Goal: Information Seeking & Learning: Learn about a topic

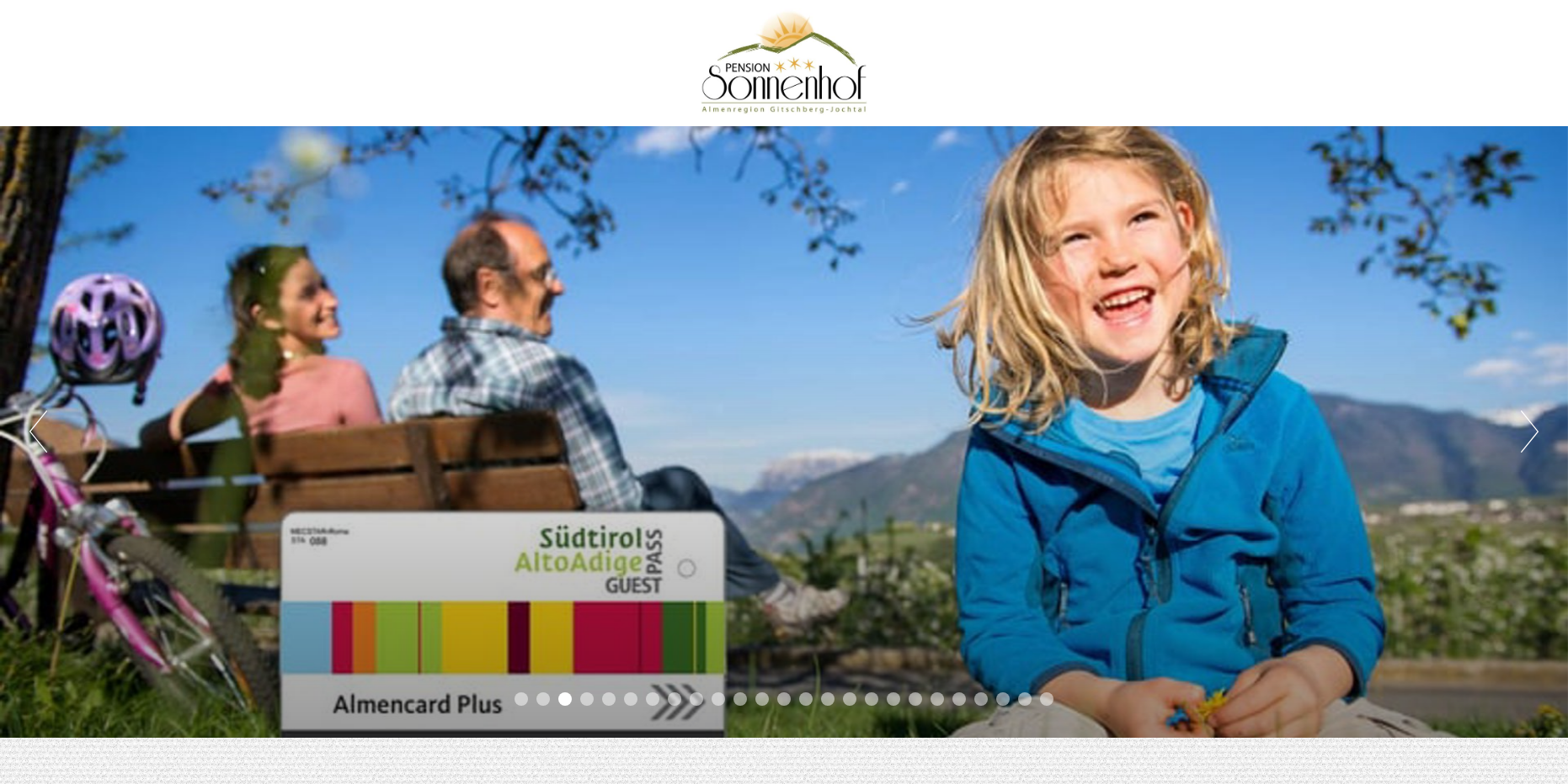
scroll to position [85, 0]
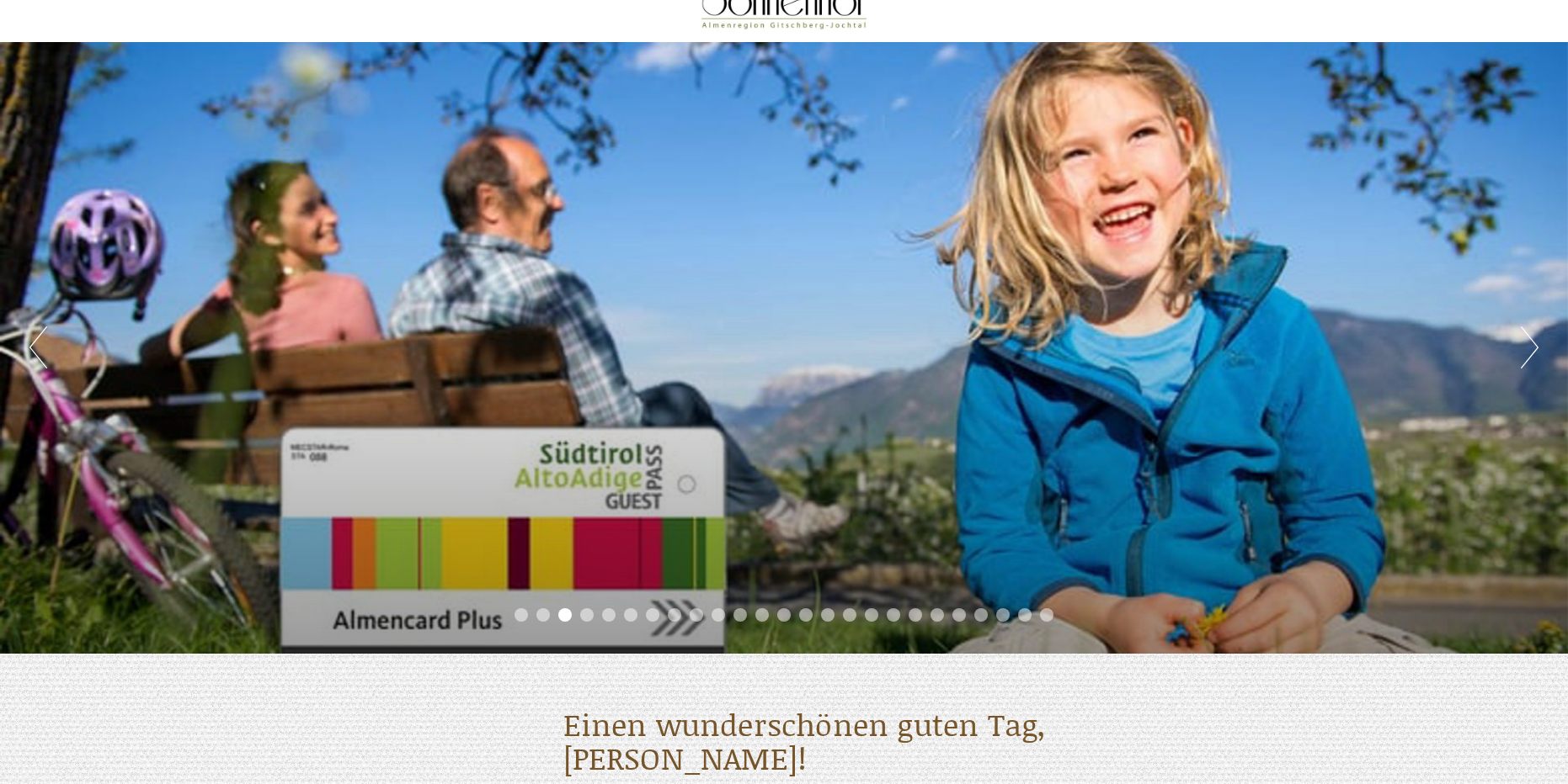
click at [1523, 352] on button "Next" at bounding box center [1529, 347] width 18 height 42
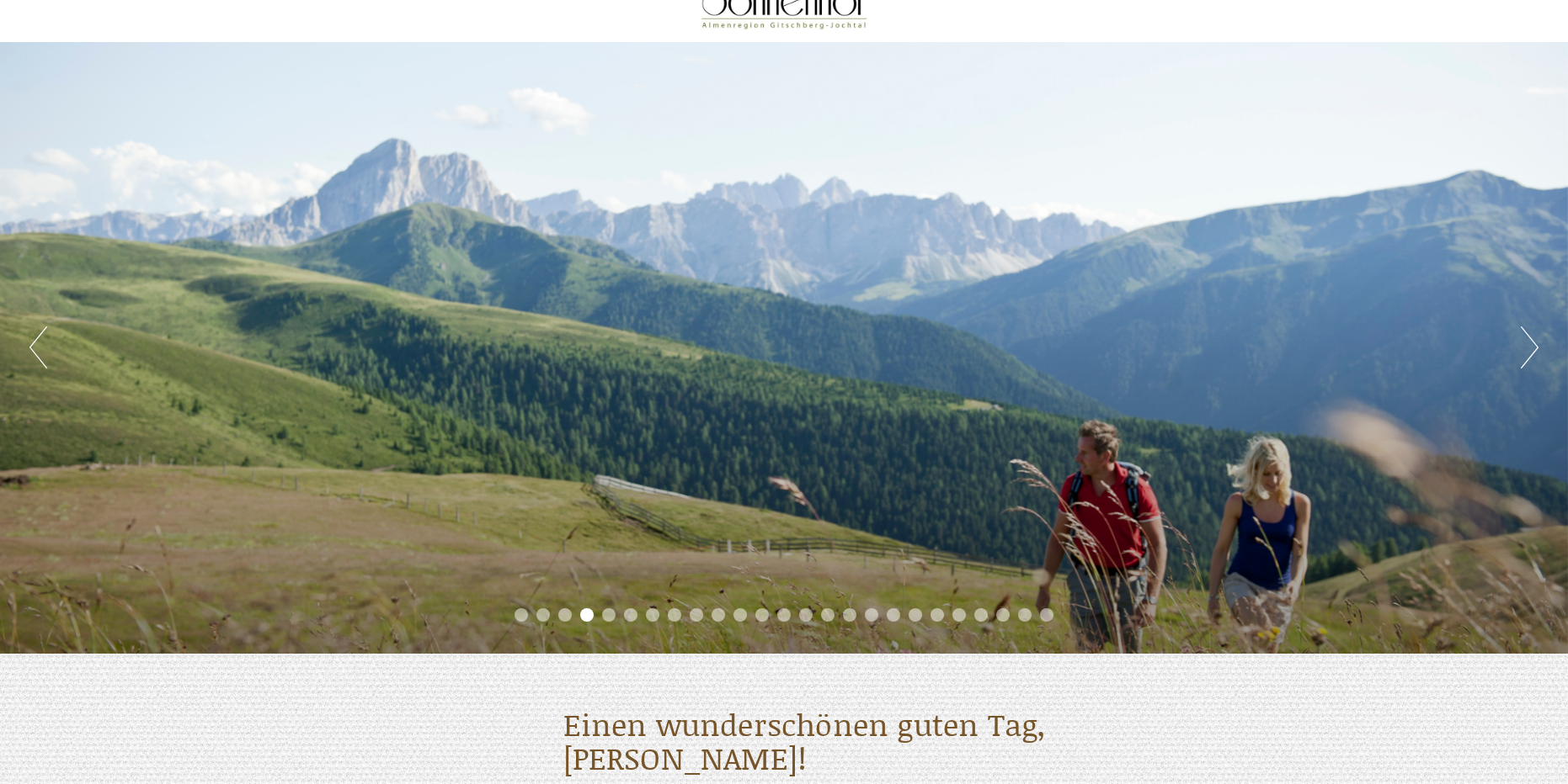
click at [1523, 352] on button "Next" at bounding box center [1529, 347] width 18 height 42
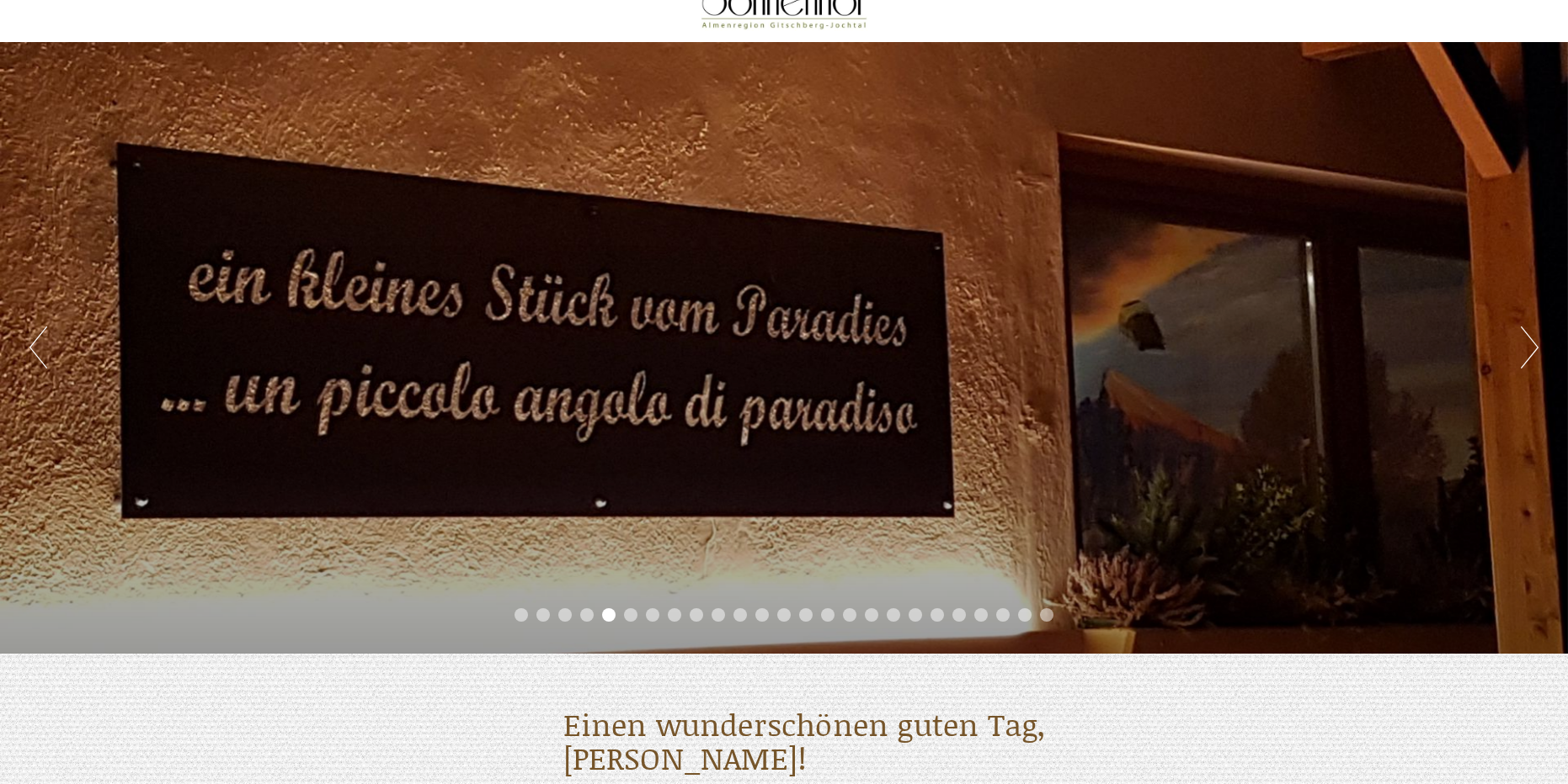
click at [1523, 352] on button "Next" at bounding box center [1529, 347] width 18 height 42
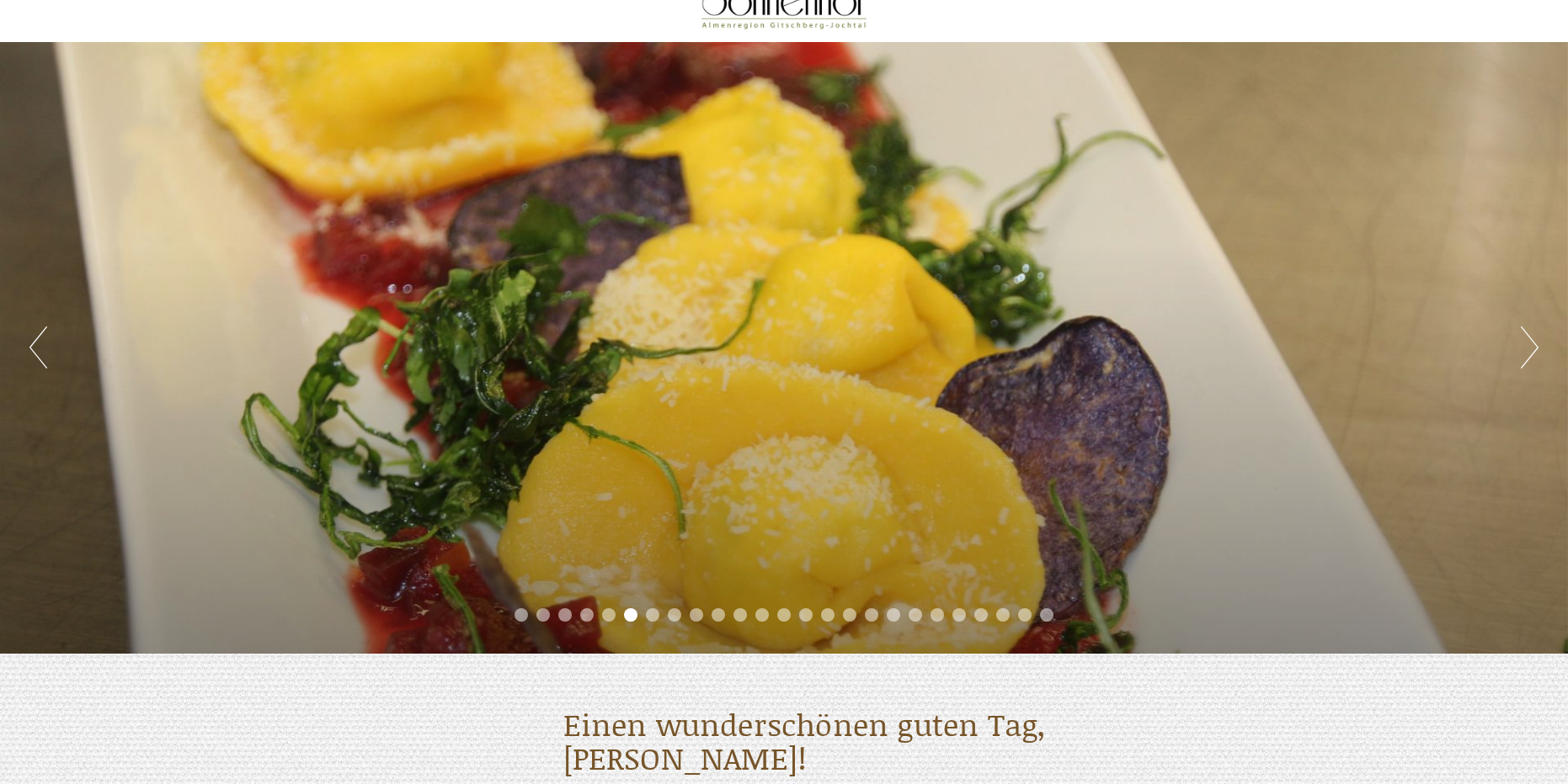
click at [1523, 352] on button "Next" at bounding box center [1529, 347] width 18 height 42
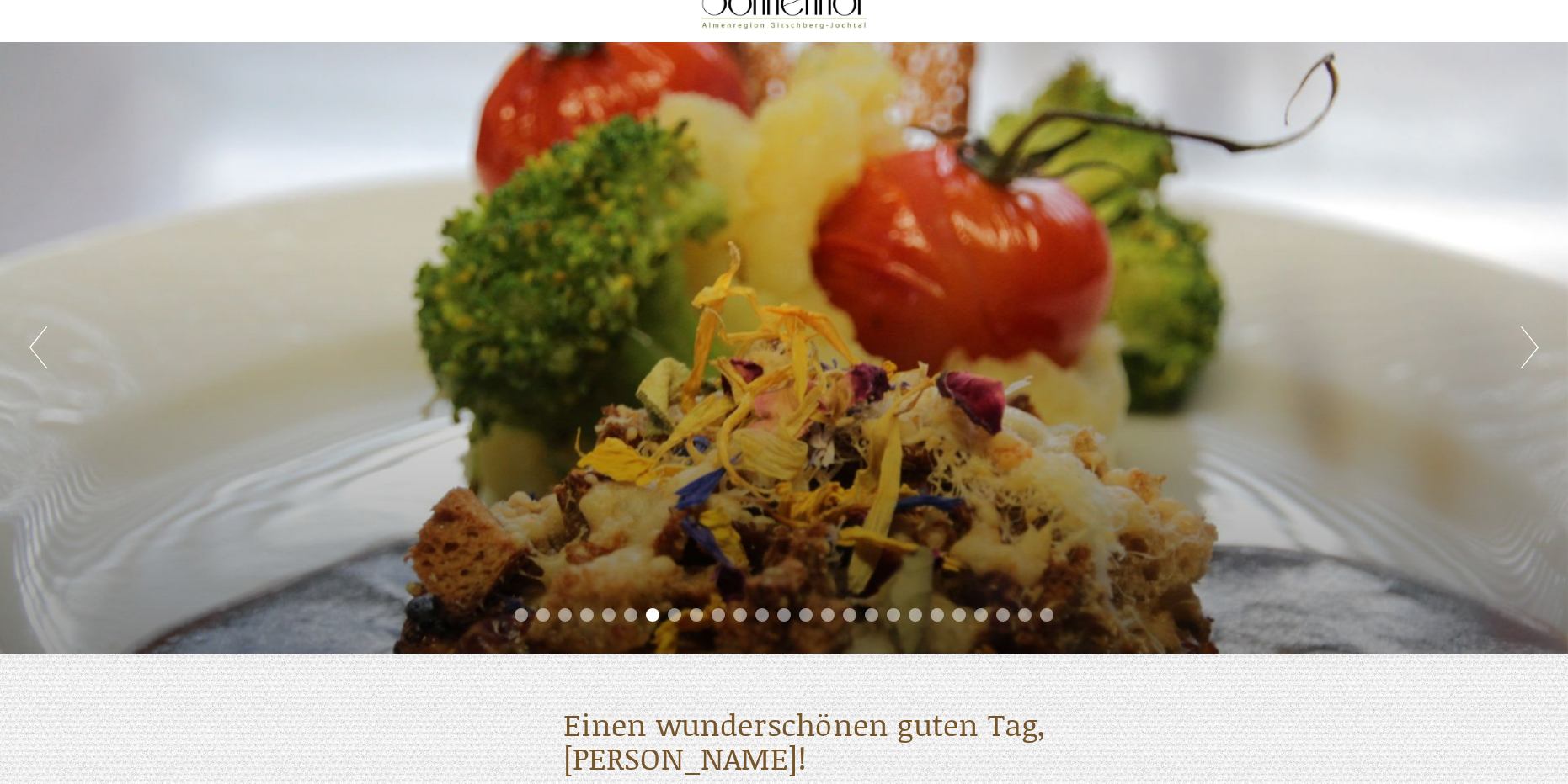
click at [1523, 352] on button "Next" at bounding box center [1529, 347] width 18 height 42
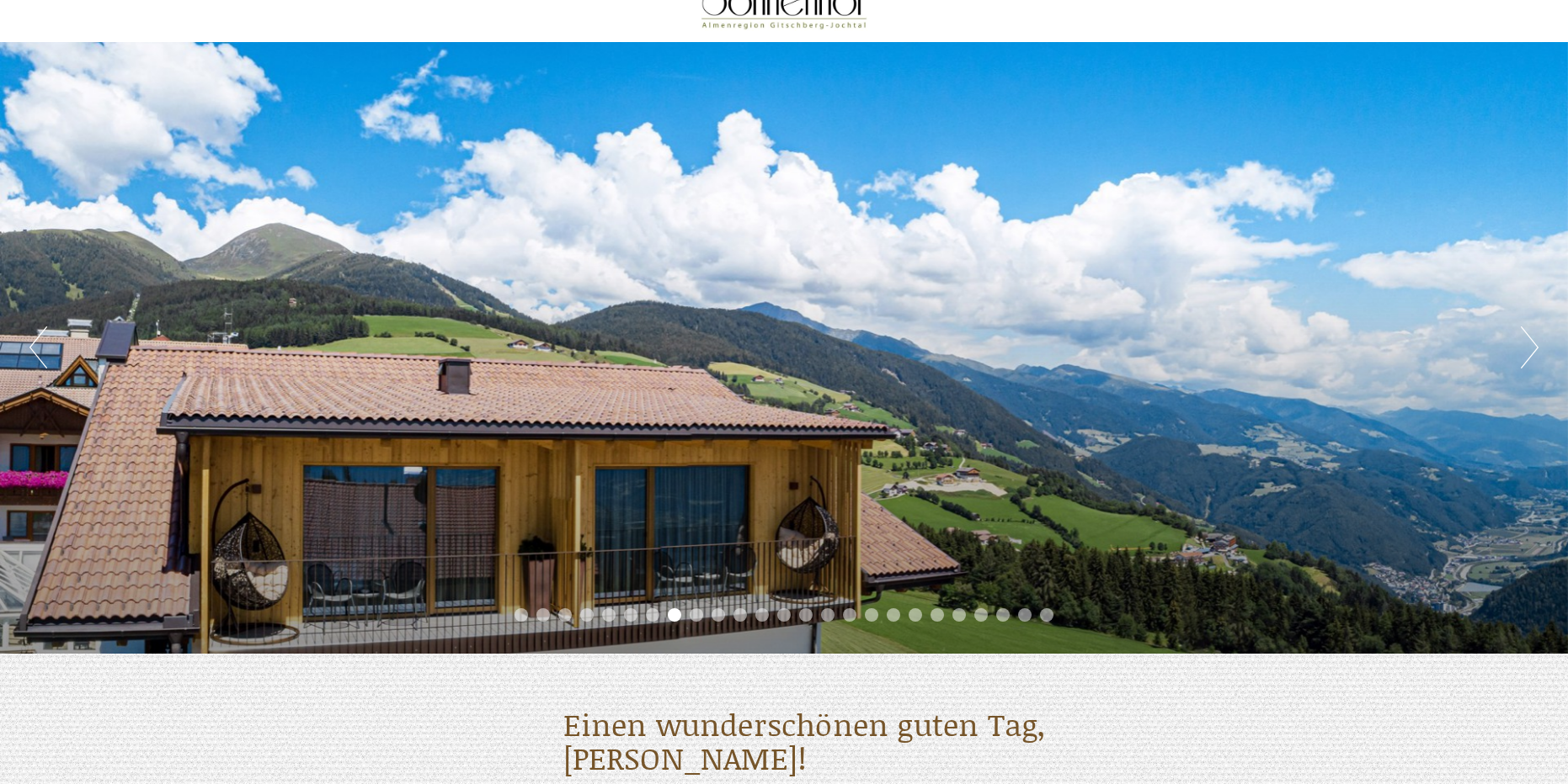
click at [1523, 352] on button "Next" at bounding box center [1529, 347] width 18 height 42
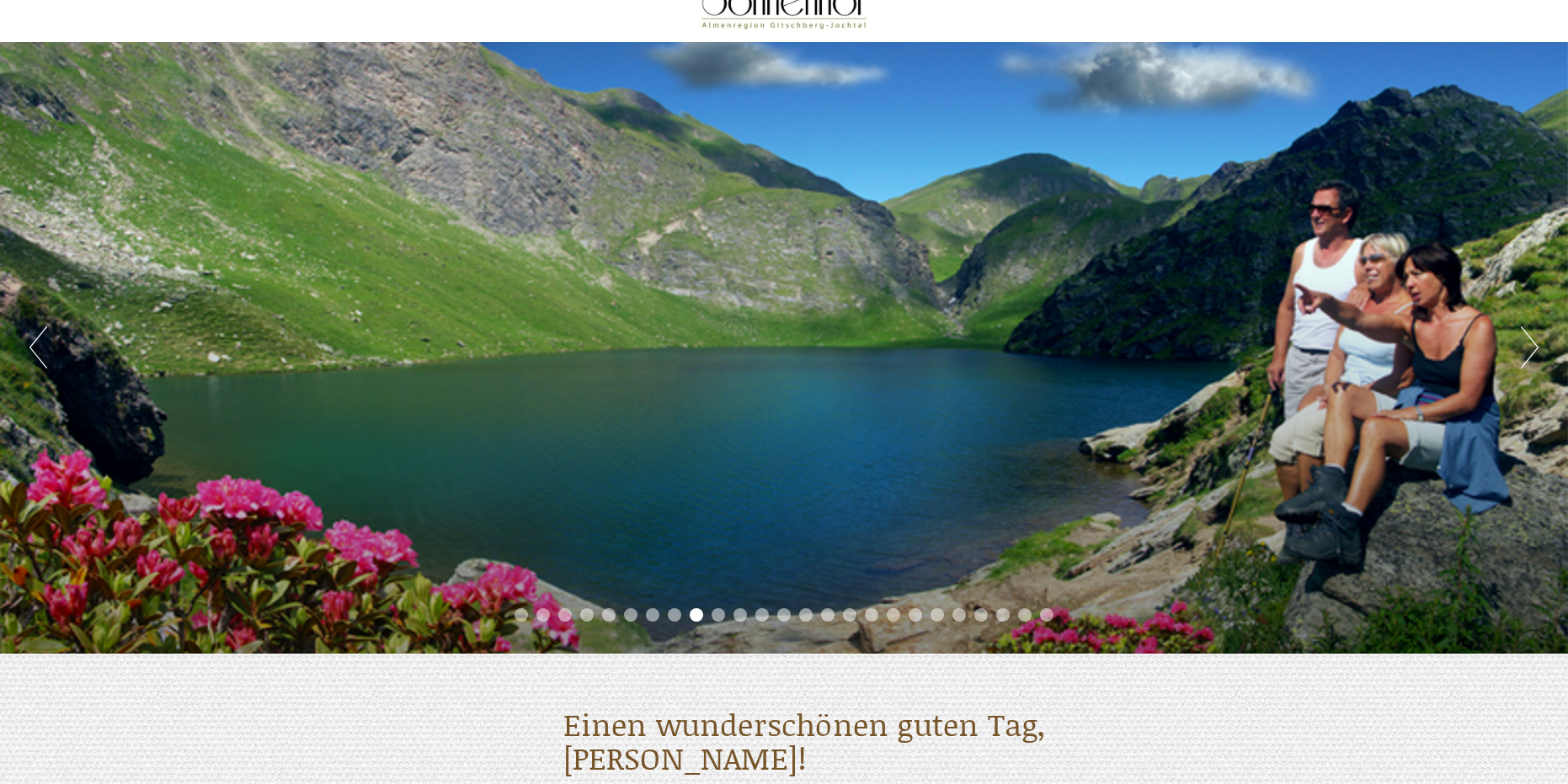
click at [1523, 352] on button "Next" at bounding box center [1529, 347] width 18 height 42
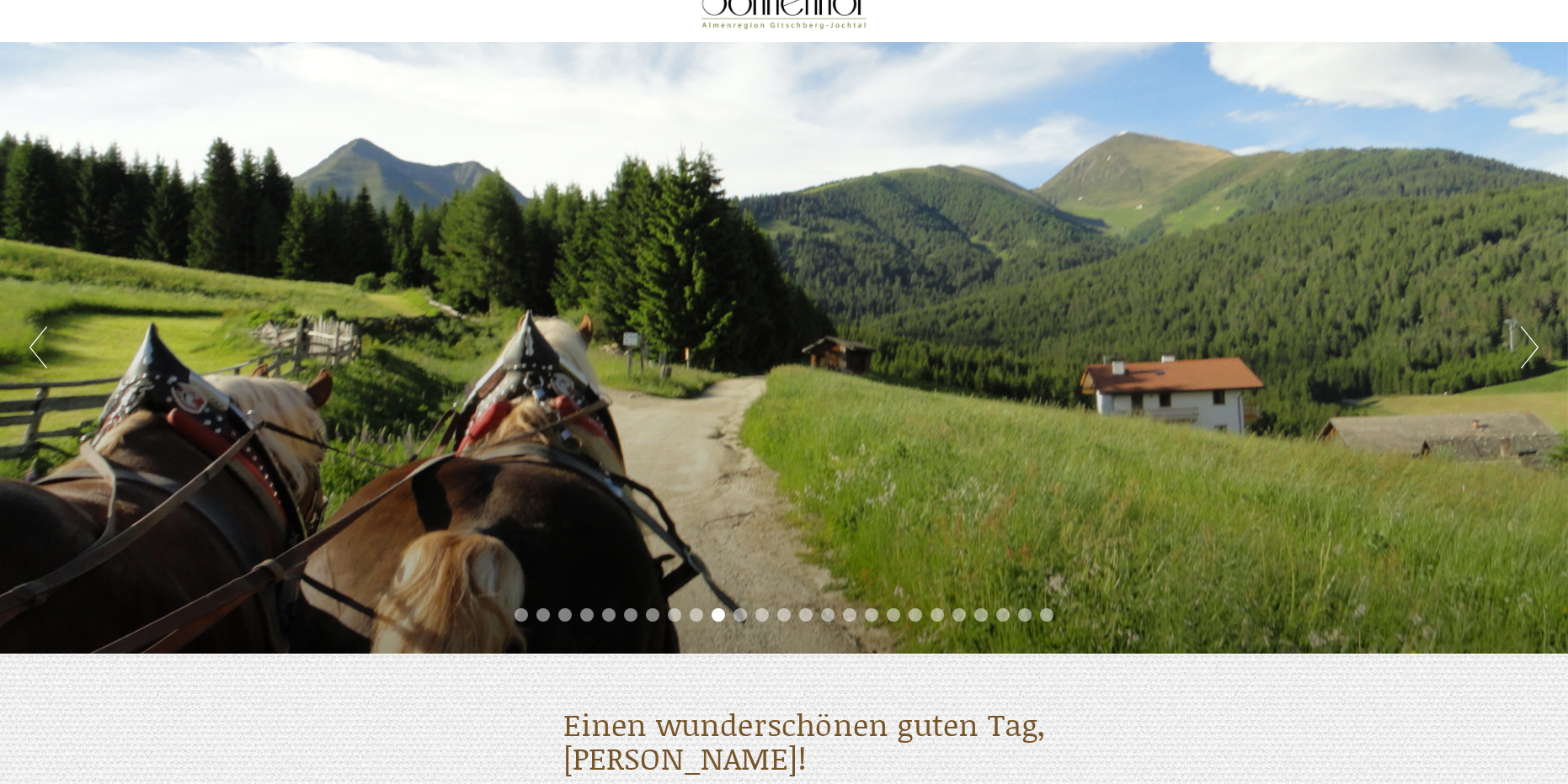
click at [1523, 352] on button "Next" at bounding box center [1529, 347] width 18 height 42
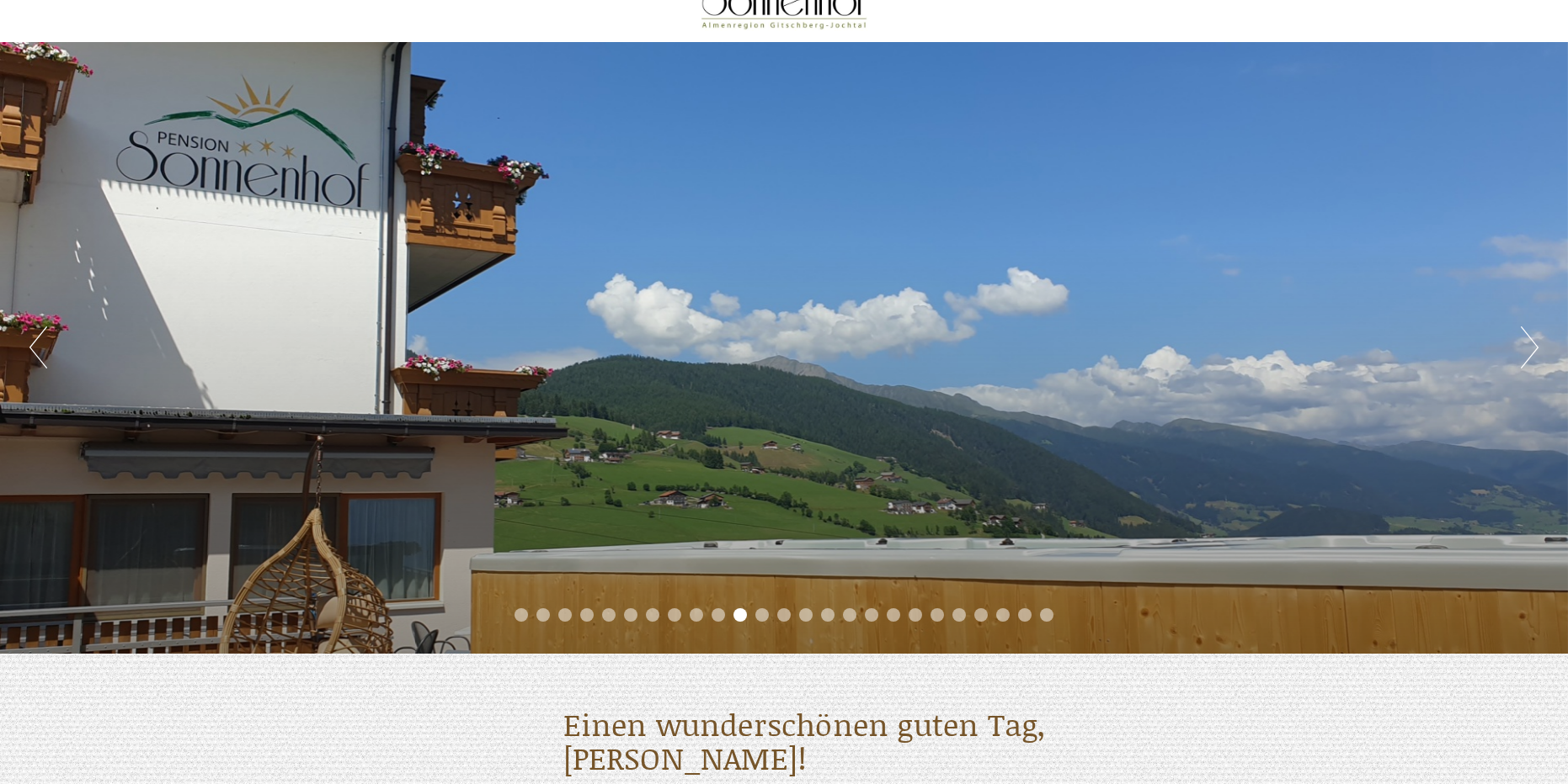
click at [1523, 352] on button "Next" at bounding box center [1529, 347] width 18 height 42
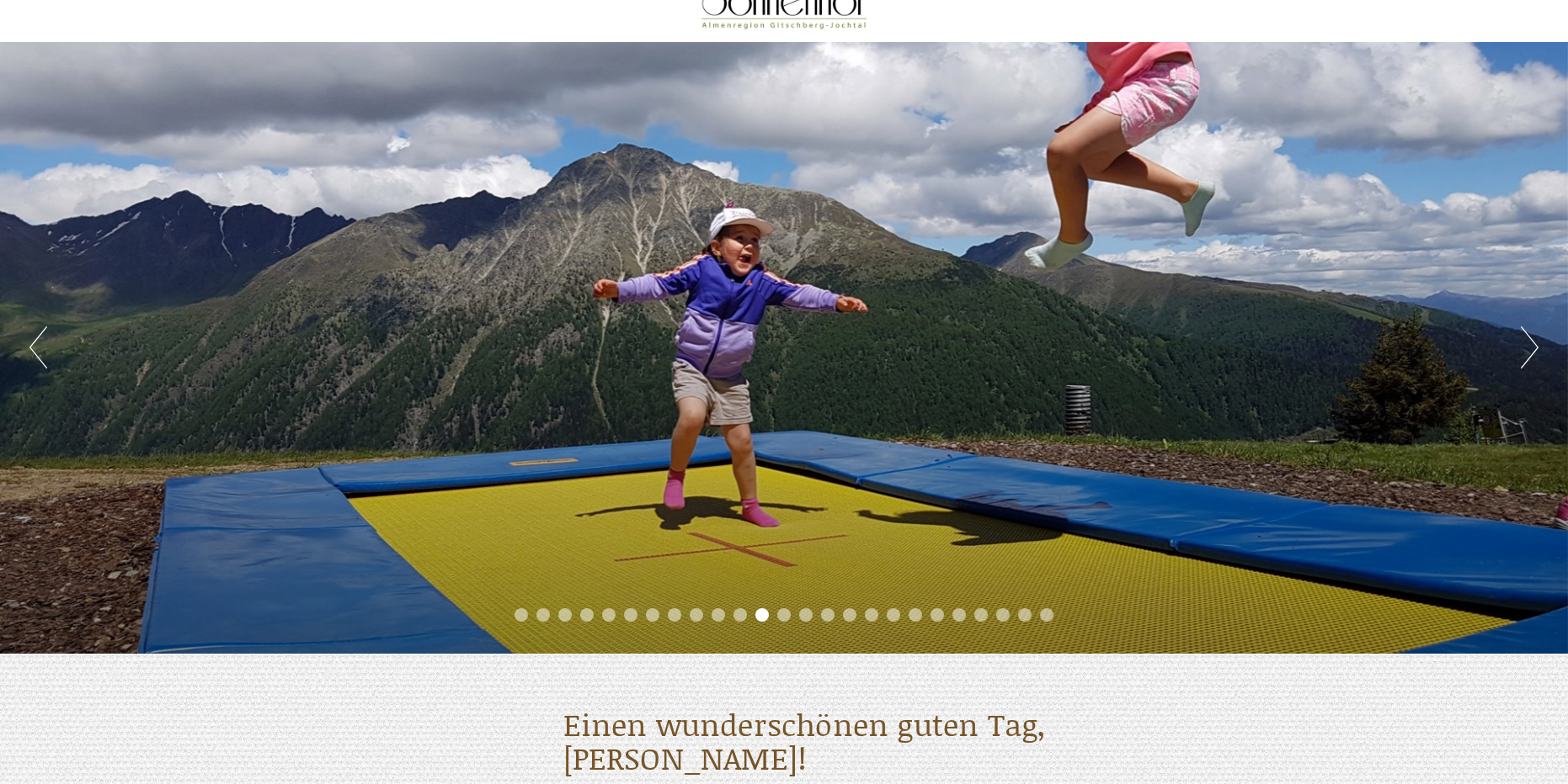
click at [1523, 352] on button "Next" at bounding box center [1529, 347] width 18 height 42
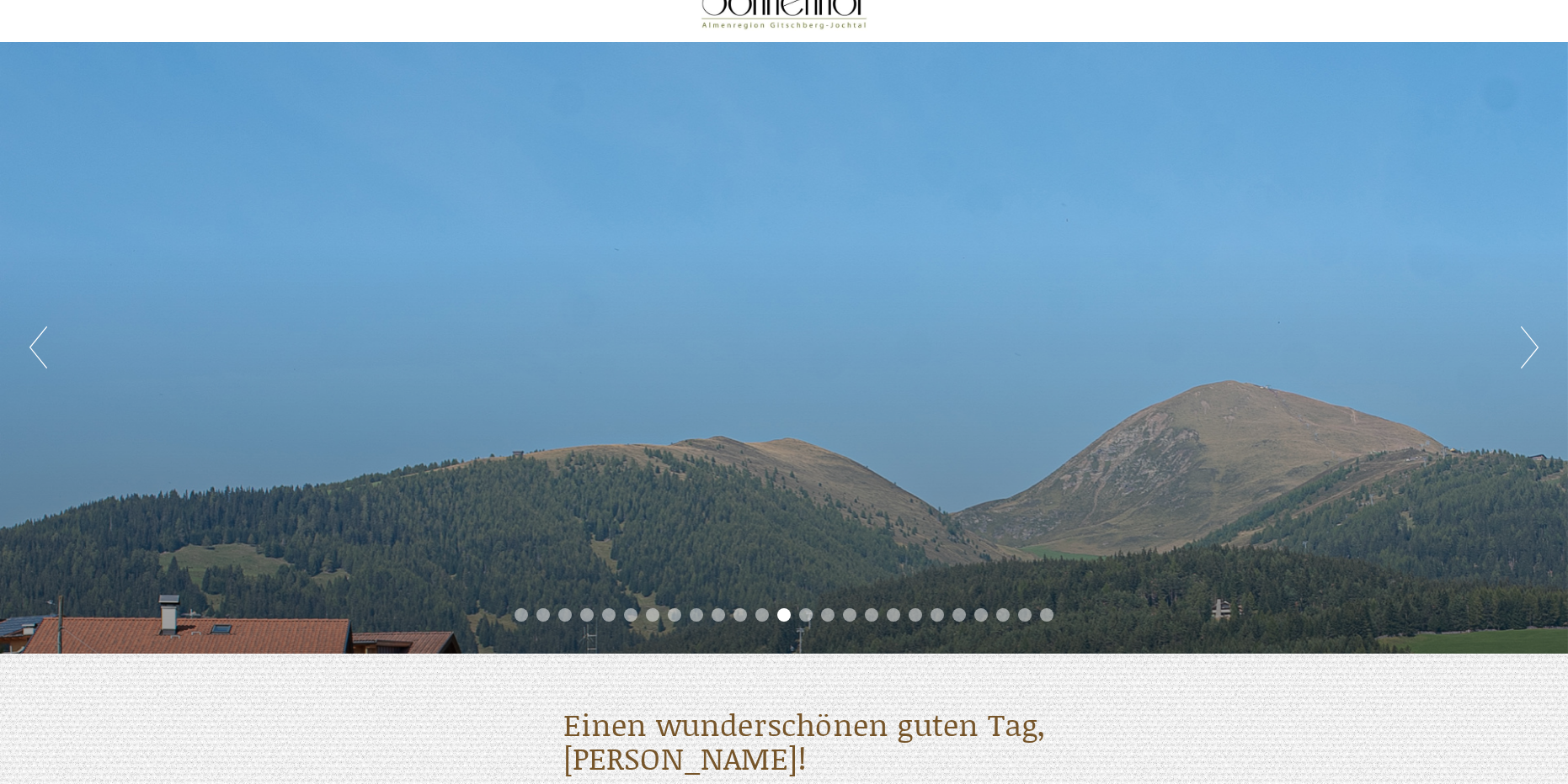
click at [1523, 352] on button "Next" at bounding box center [1529, 347] width 18 height 42
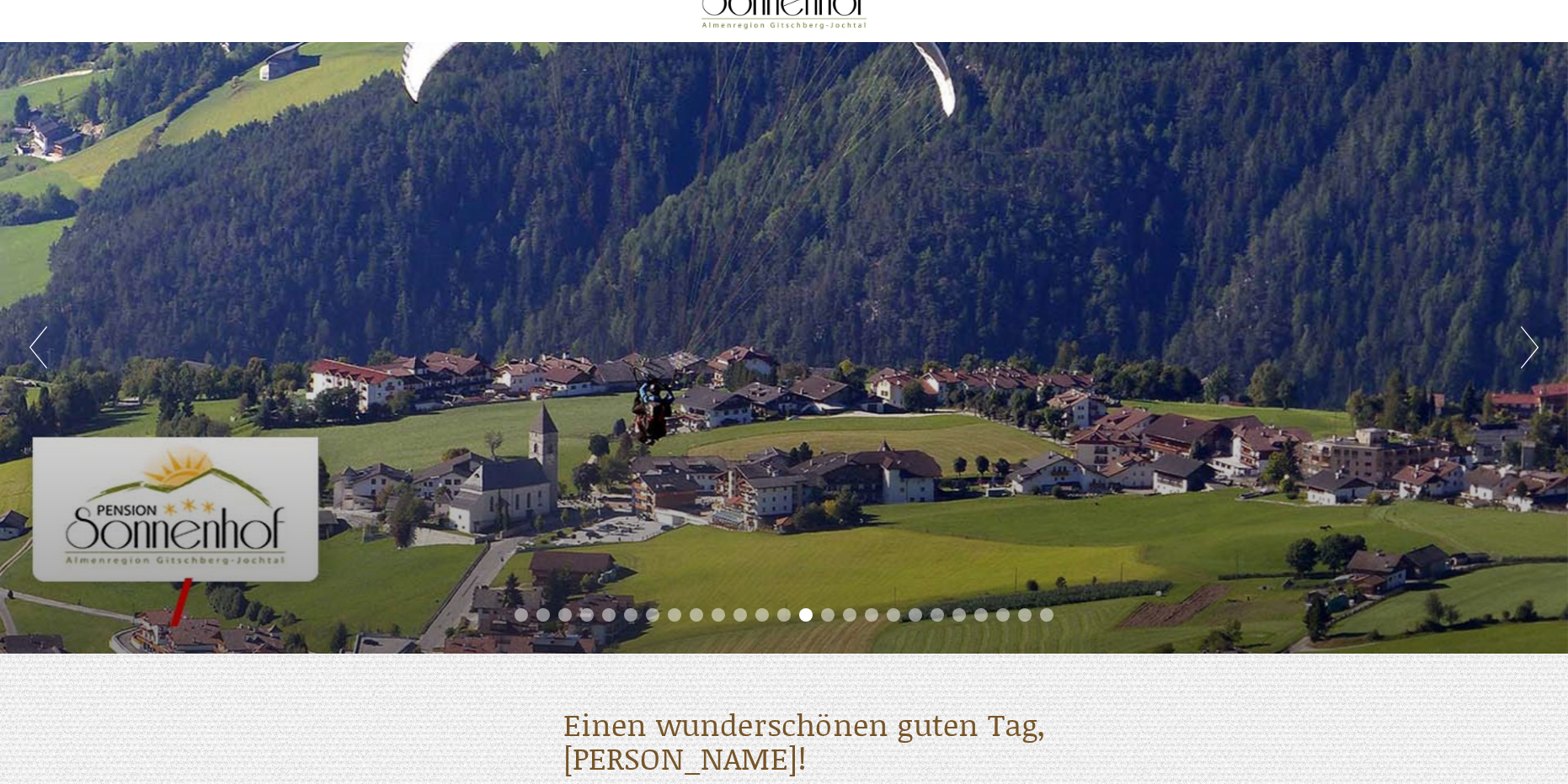
click at [1523, 352] on button "Next" at bounding box center [1529, 347] width 18 height 42
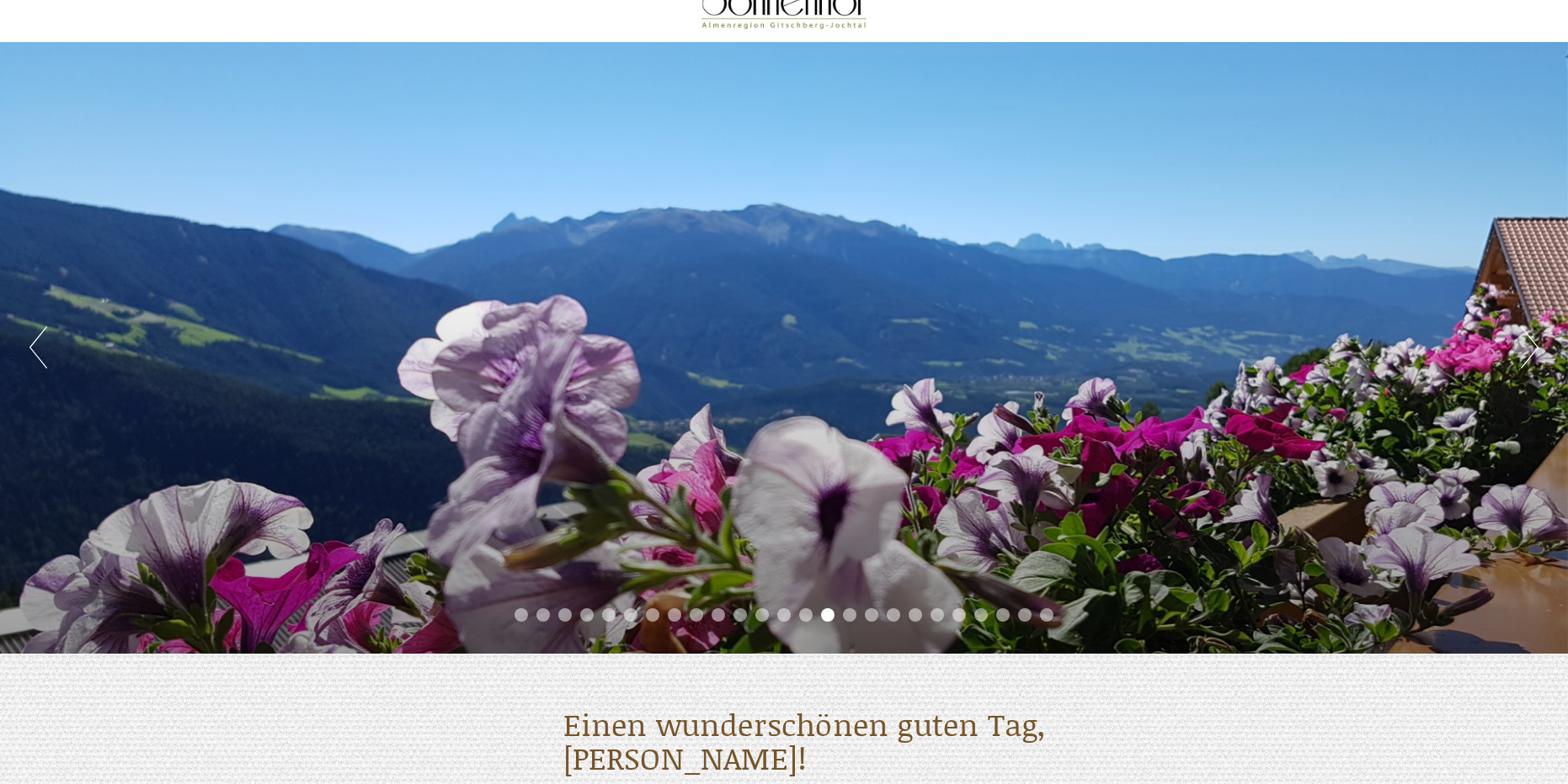
click at [1523, 352] on button "Next" at bounding box center [1529, 347] width 18 height 42
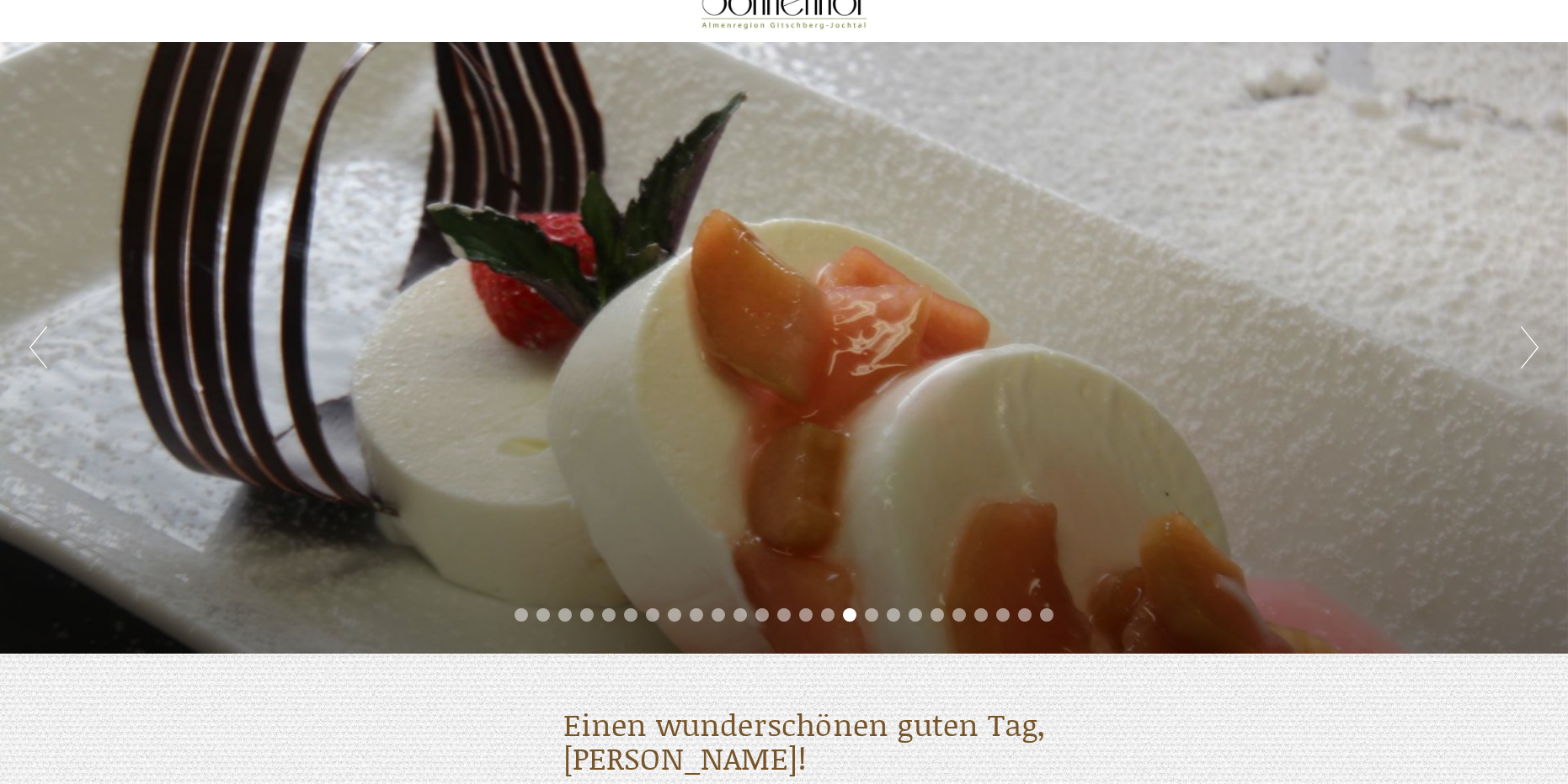
click at [1523, 352] on button "Next" at bounding box center [1529, 347] width 18 height 42
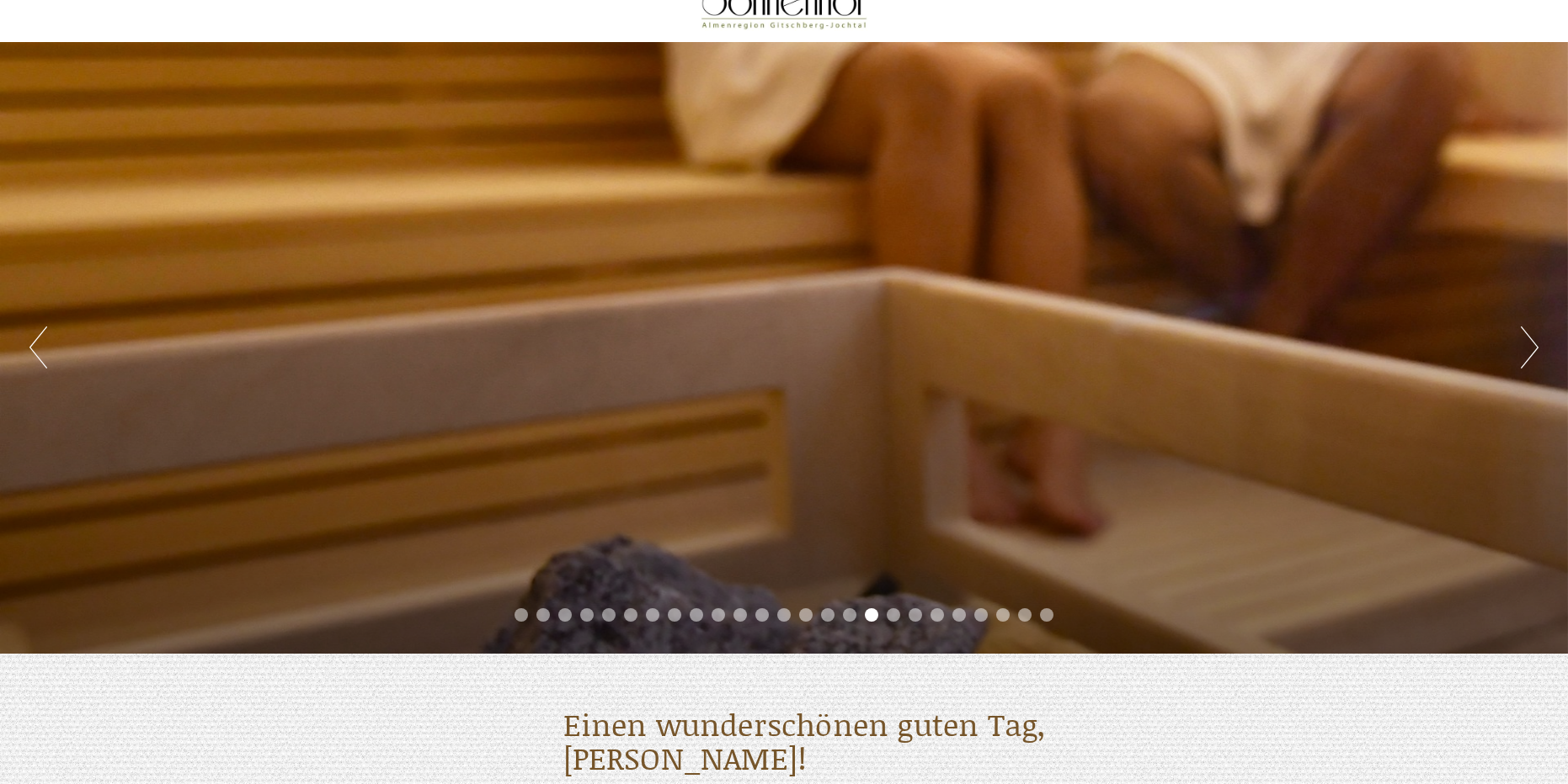
click at [1523, 352] on button "Next" at bounding box center [1529, 347] width 18 height 42
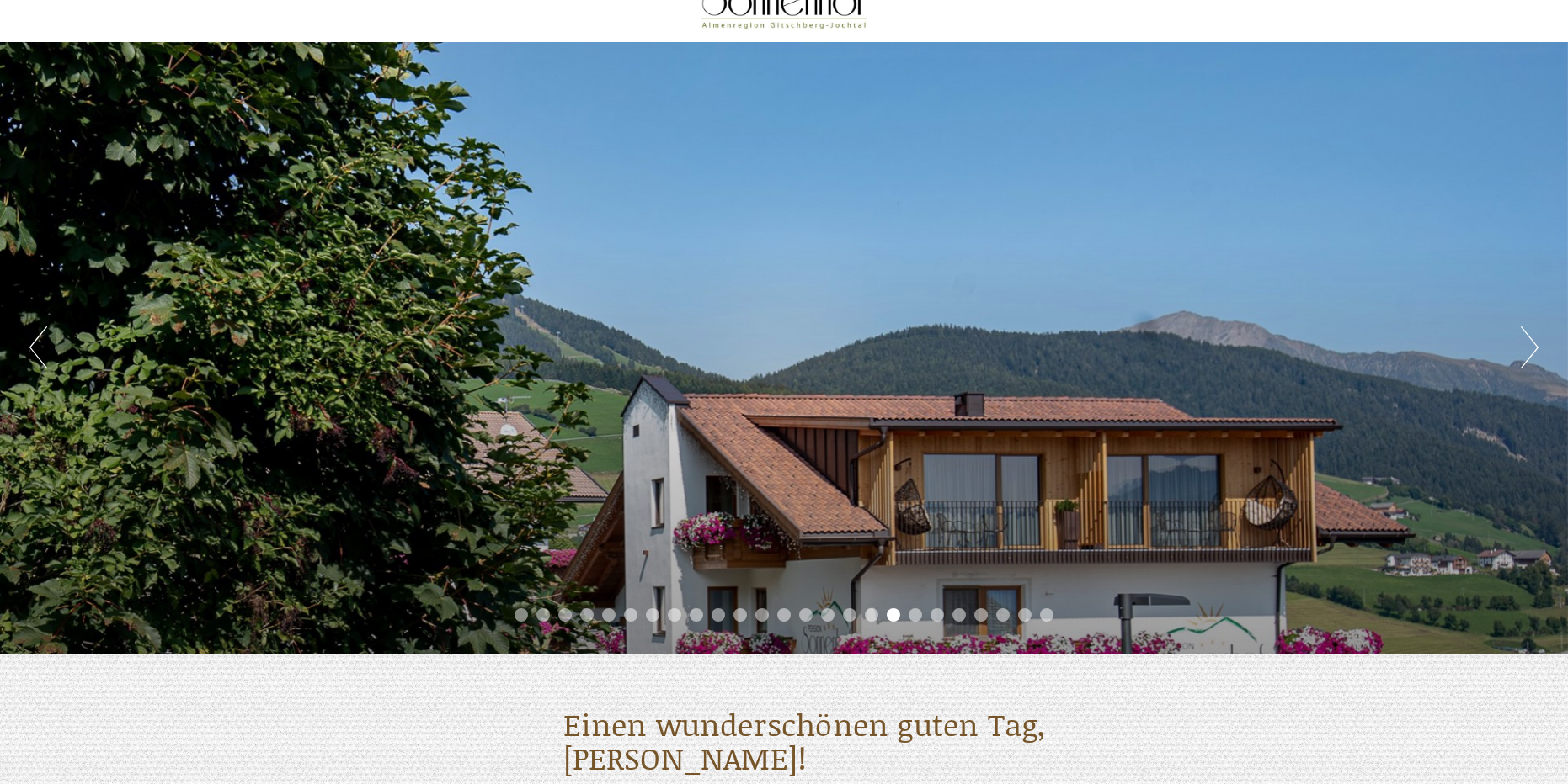
click at [1523, 352] on button "Next" at bounding box center [1529, 347] width 18 height 42
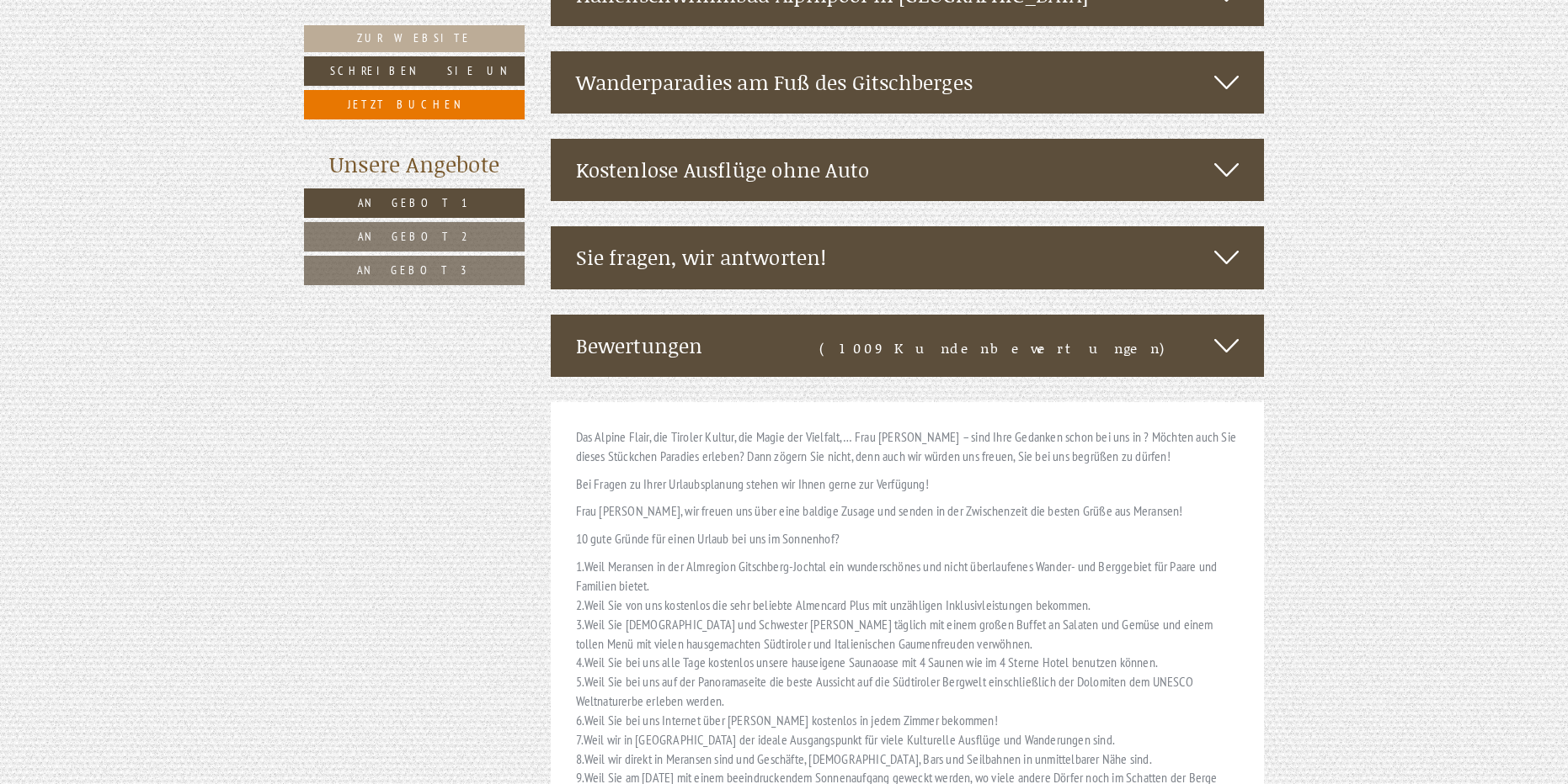
scroll to position [4880, 0]
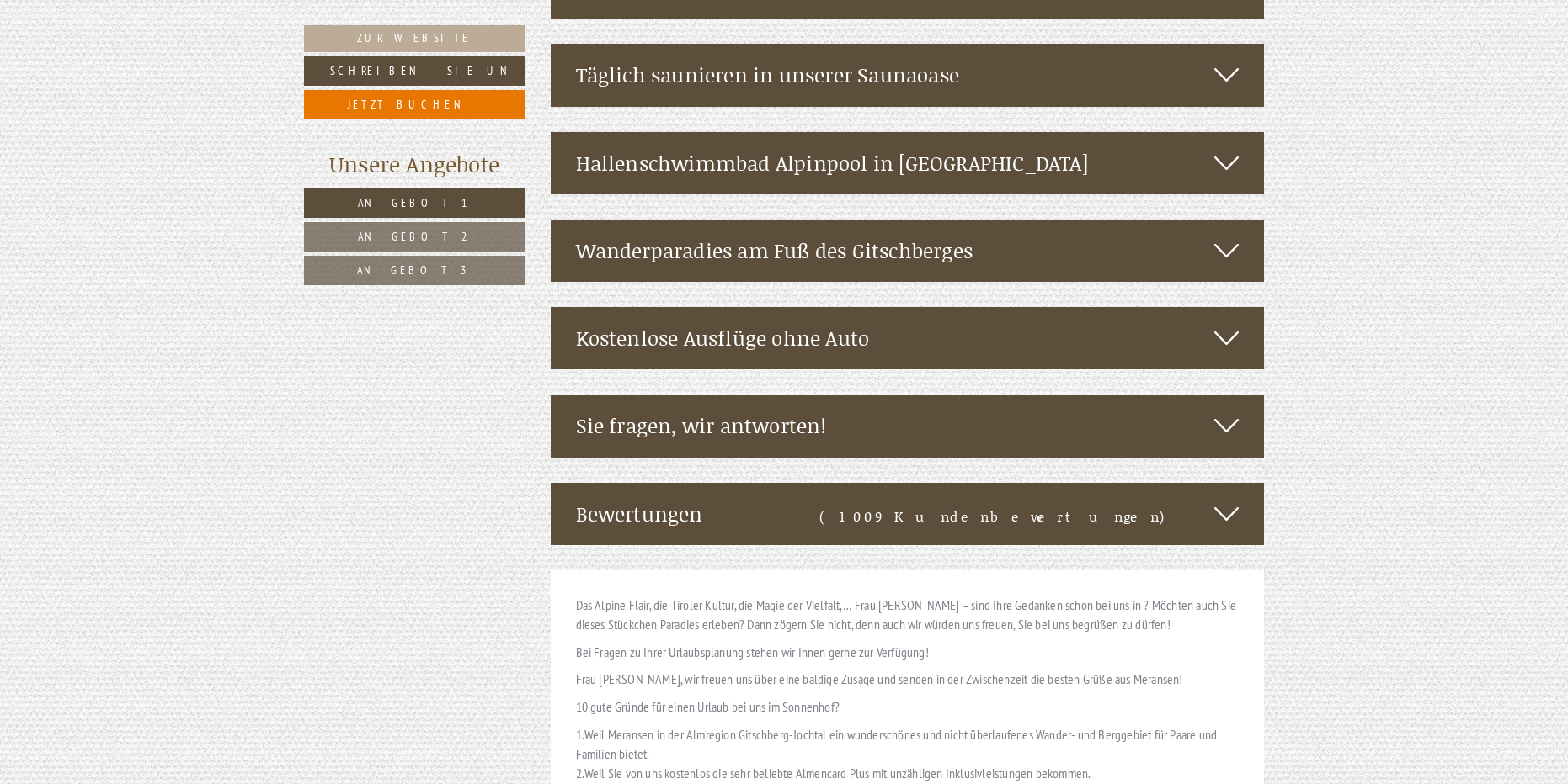
click at [817, 219] on div "Wanderparadies am Fuß des Gitschberges" at bounding box center [908, 250] width 714 height 62
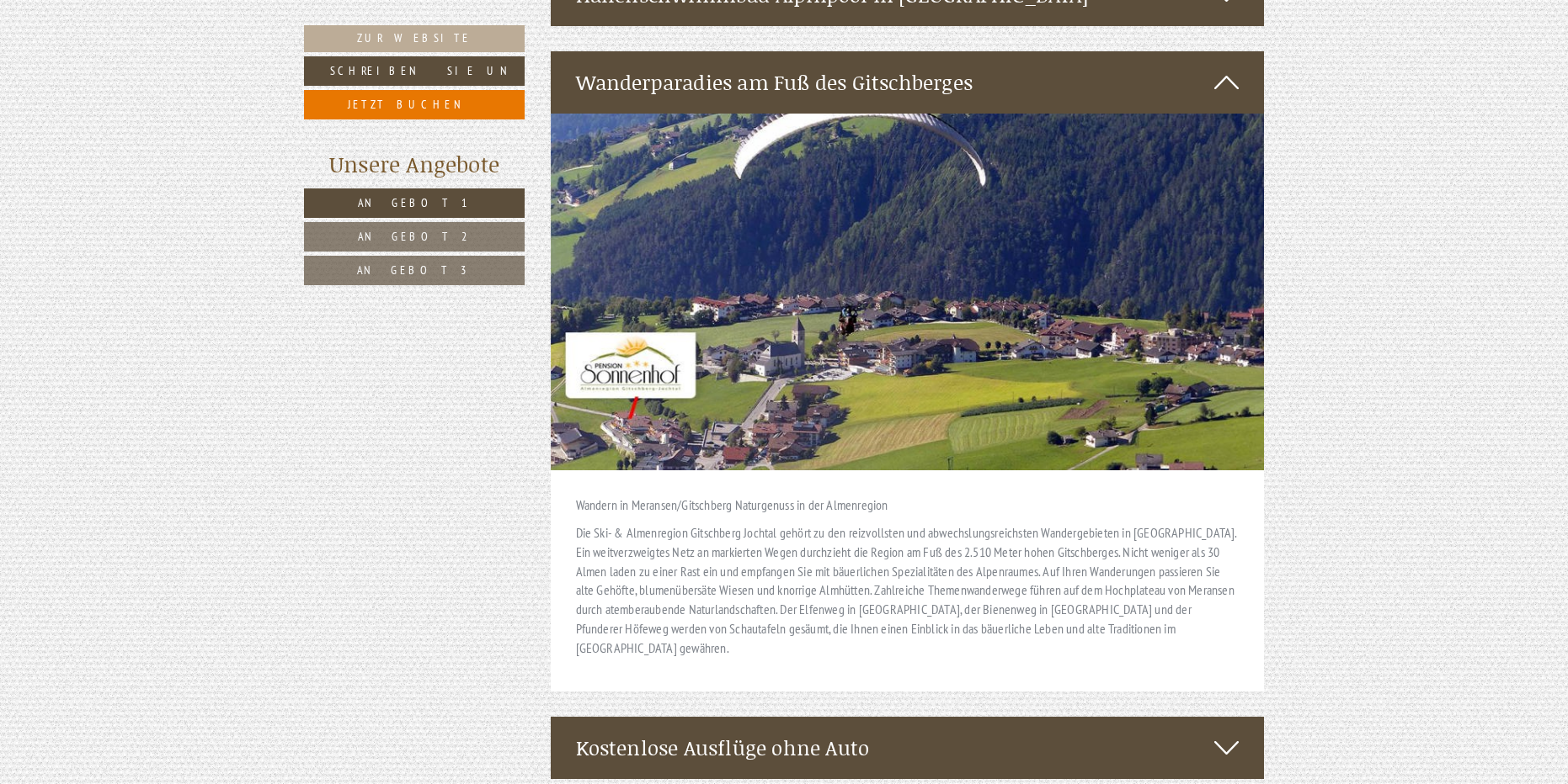
scroll to position [4796, 0]
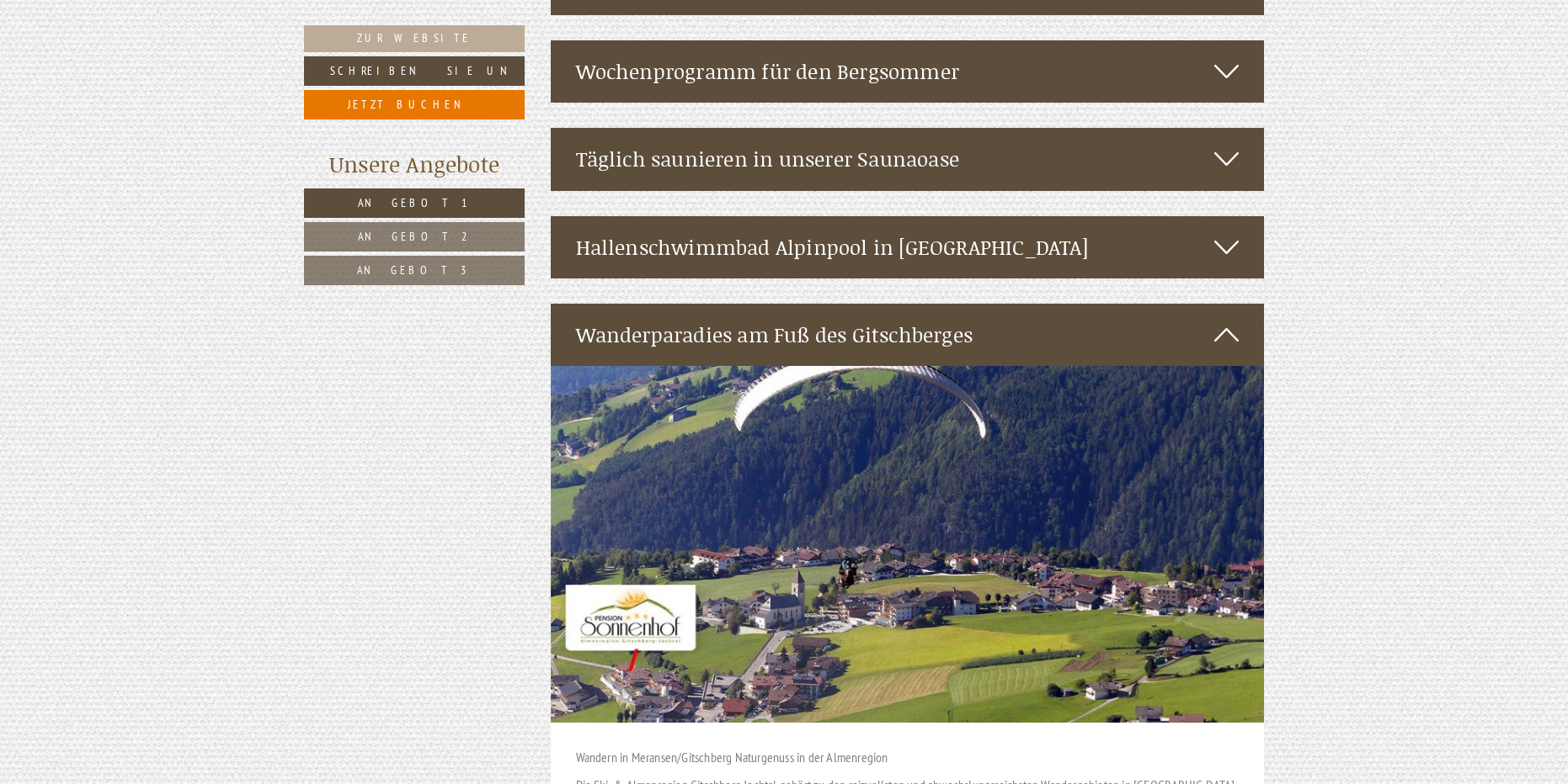
click at [918, 217] on div "Hallenschwimmbad Alpinpool in [GEOGRAPHIC_DATA]" at bounding box center [908, 247] width 714 height 62
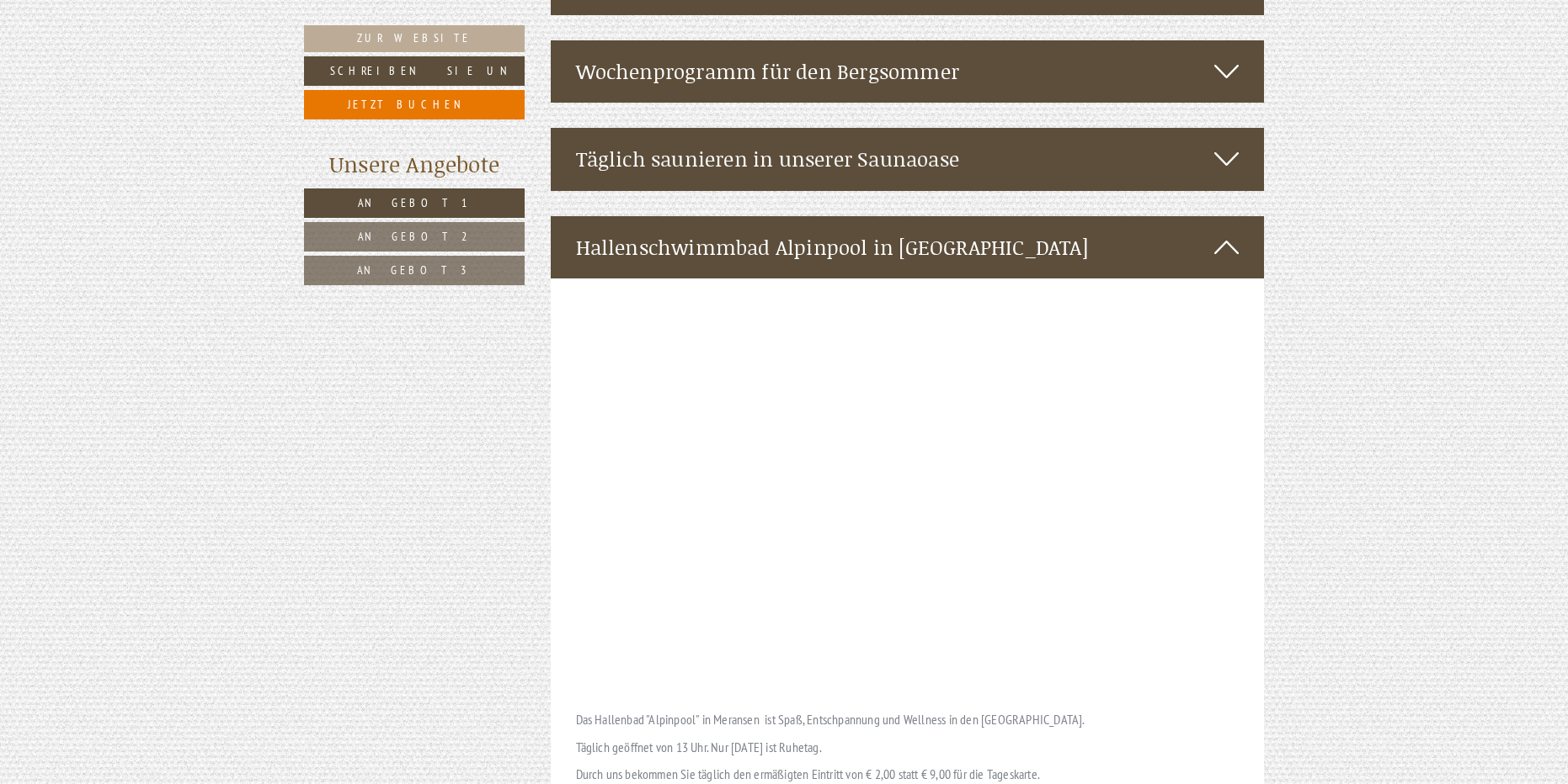
scroll to position [4712, 0]
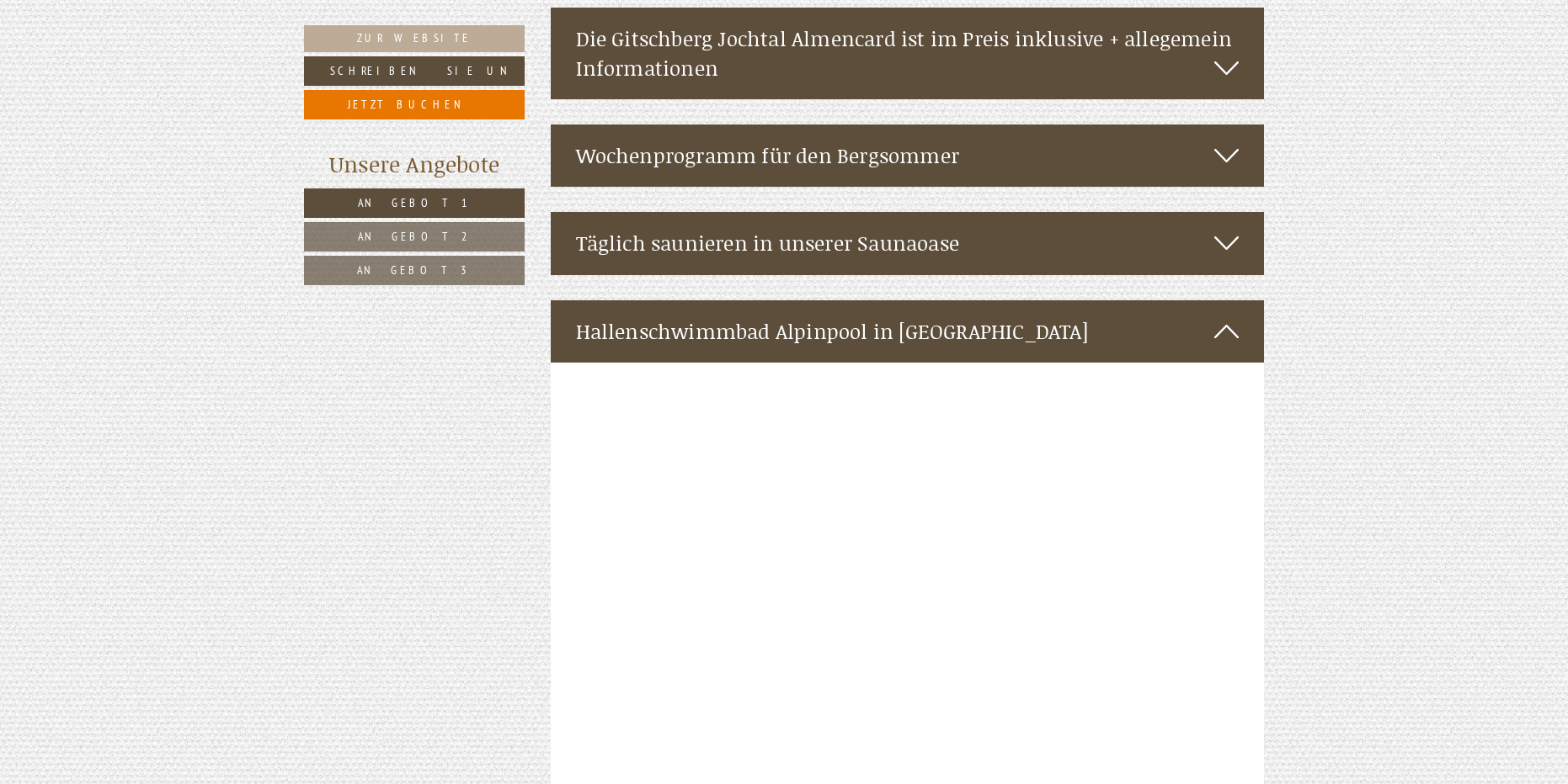
click at [918, 212] on div "Täglich saunieren in unserer Saunaoase" at bounding box center [908, 243] width 714 height 62
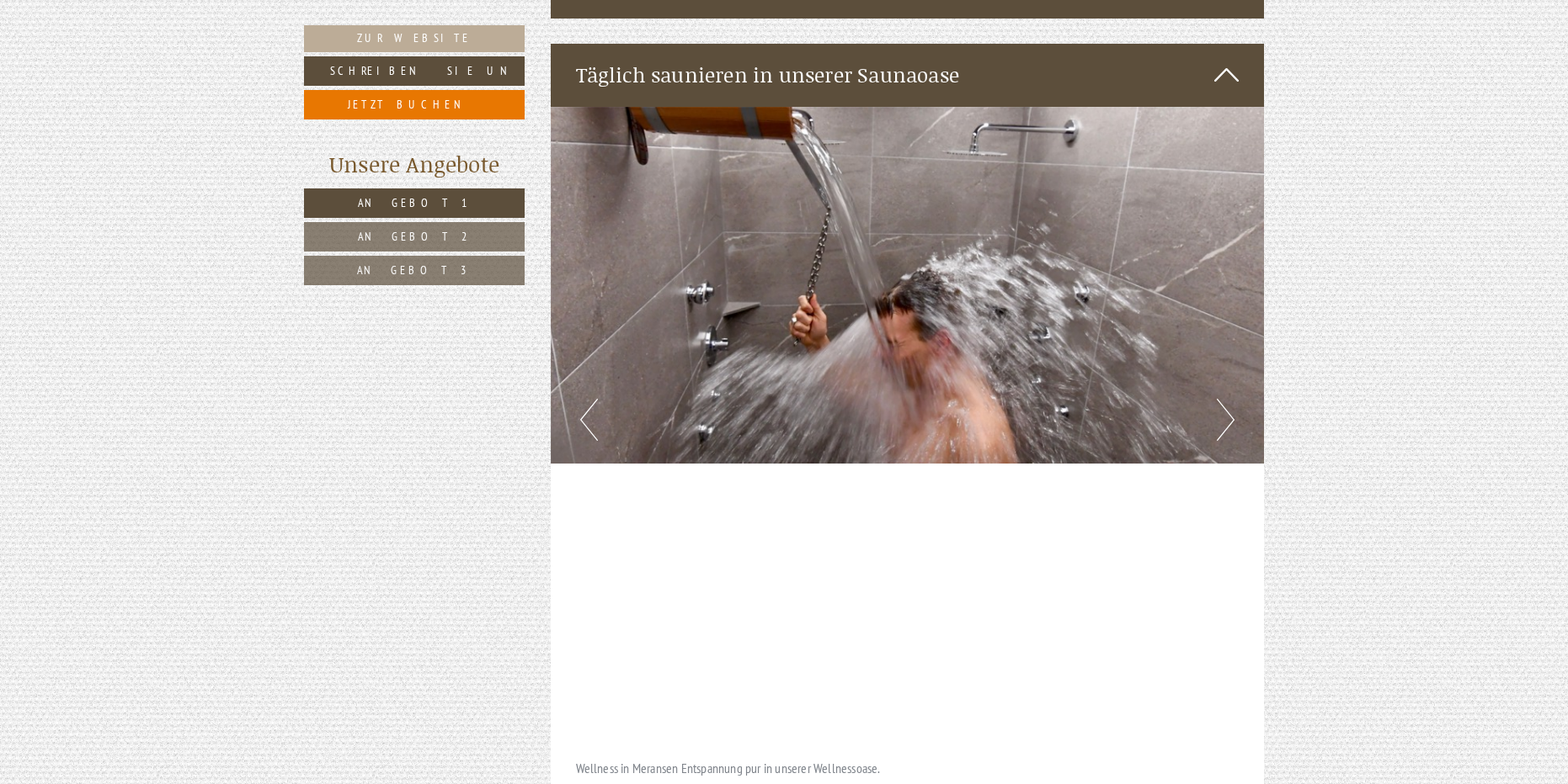
scroll to position [4544, 0]
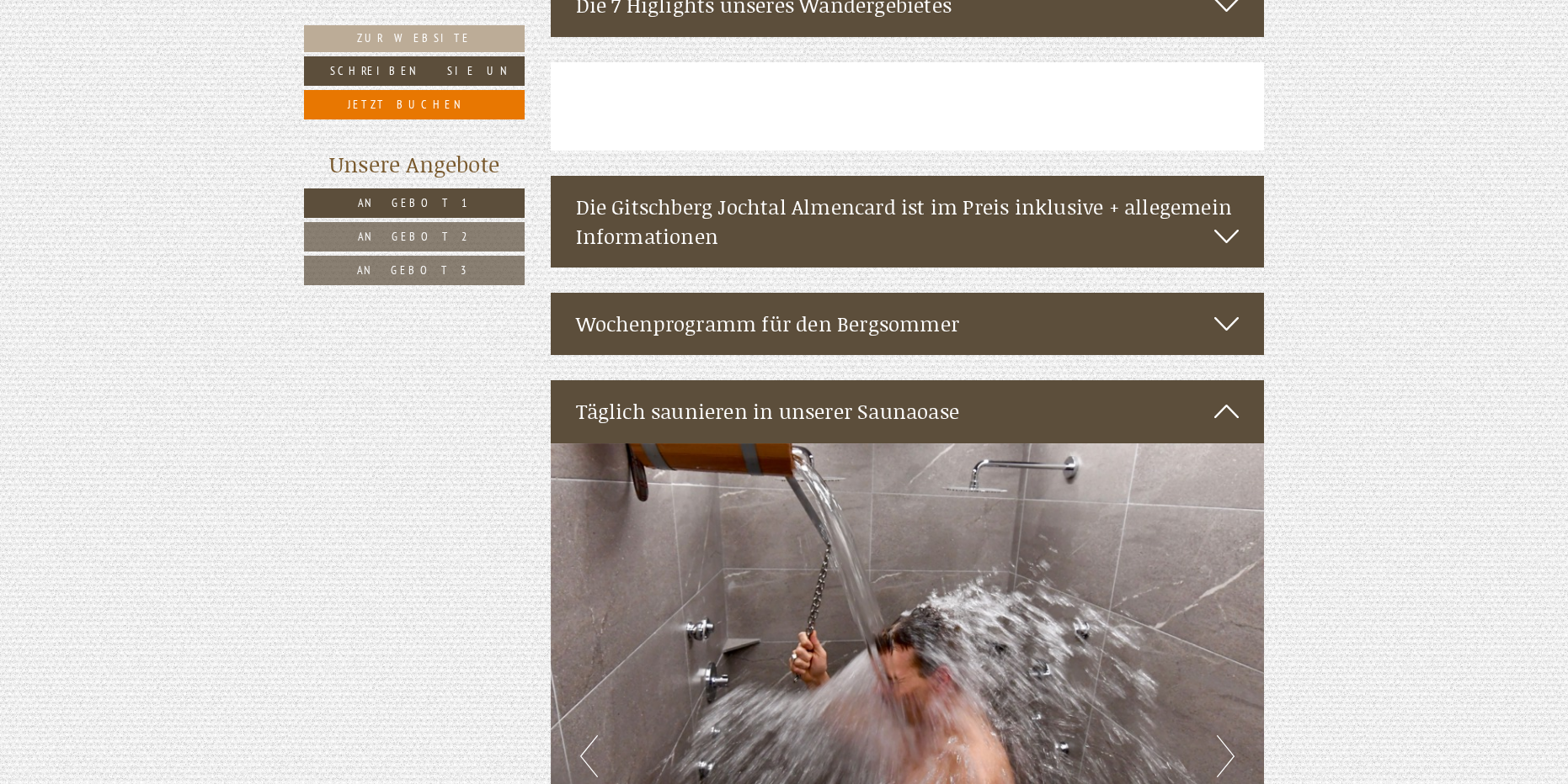
click at [885, 176] on div "Die Gitschberg Jochtal Almencard ist im Preis inklusive + allegemein Informatio…" at bounding box center [908, 222] width 714 height 92
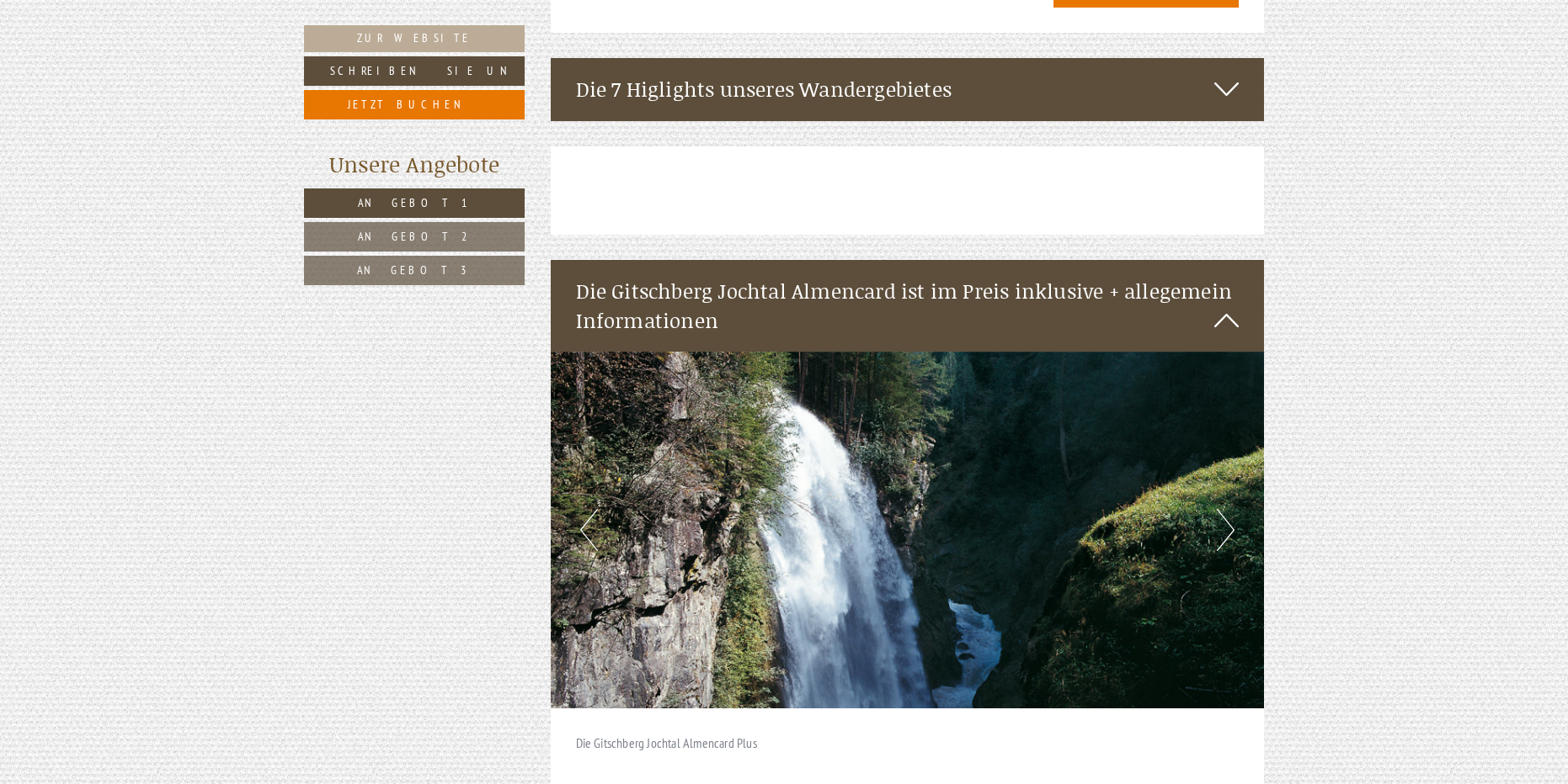
scroll to position [4039, 0]
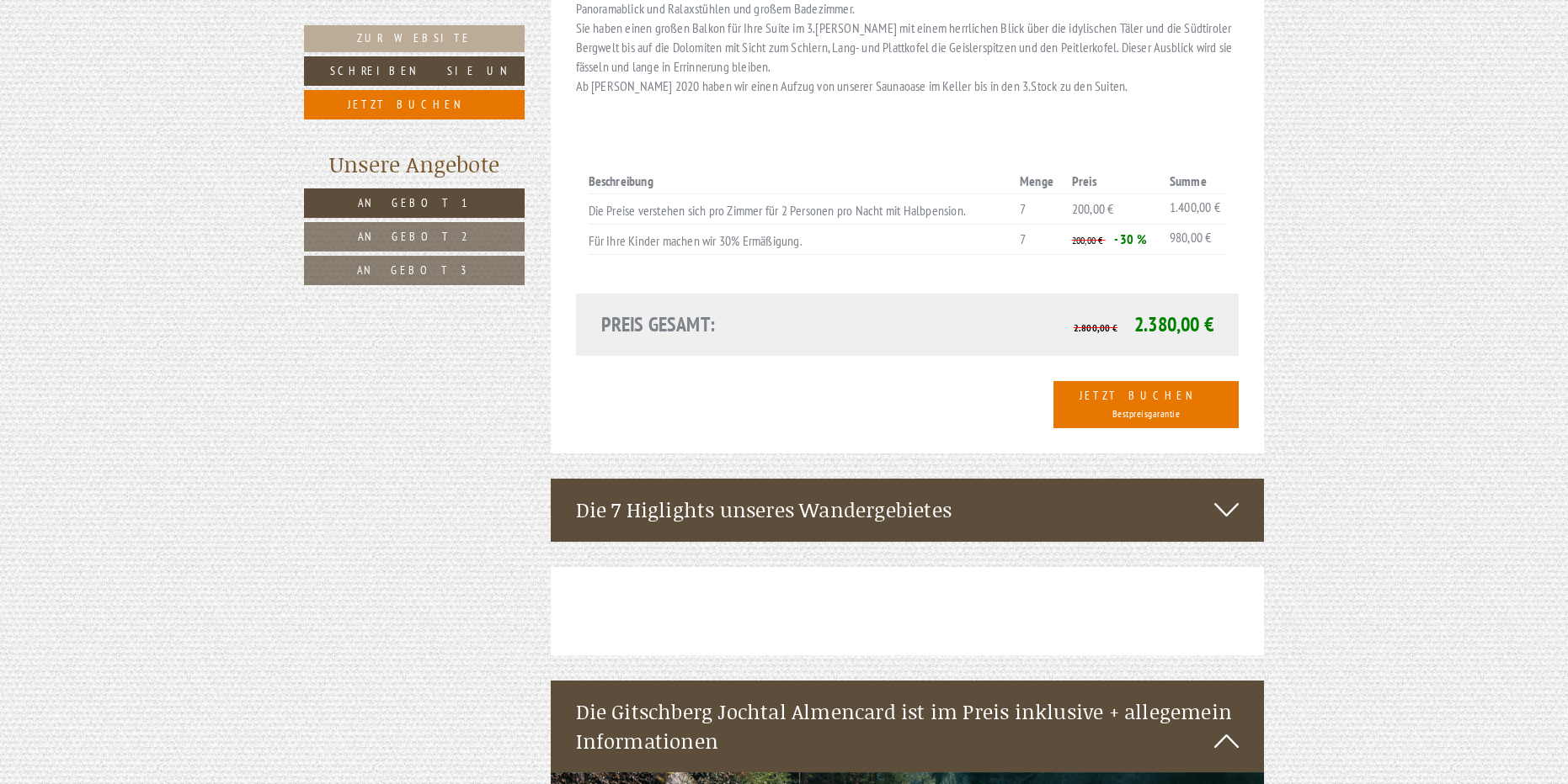
click at [901, 479] on div "Die 7 Higlights unseres Wandergebietes" at bounding box center [908, 510] width 714 height 62
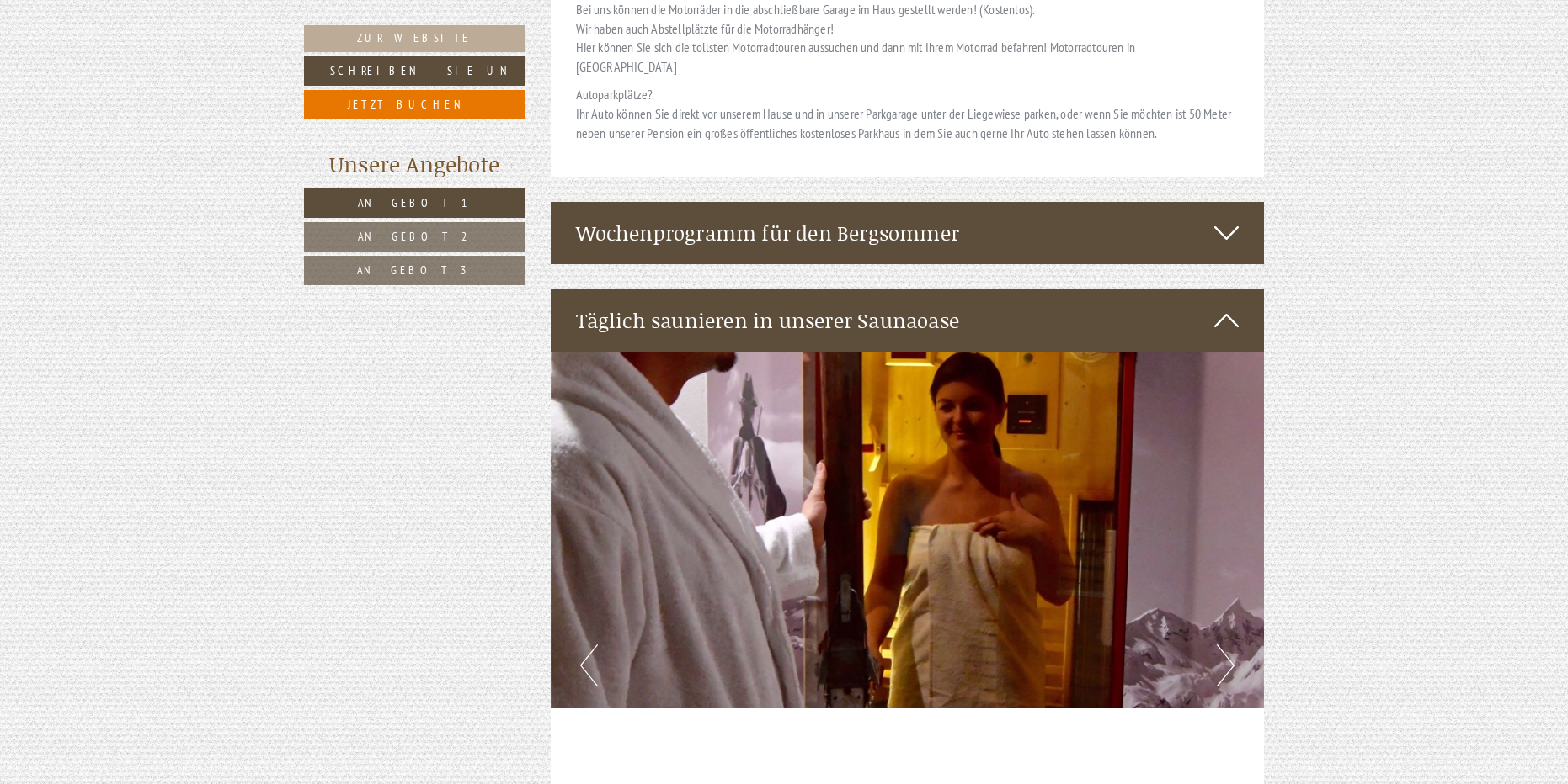
scroll to position [5974, 0]
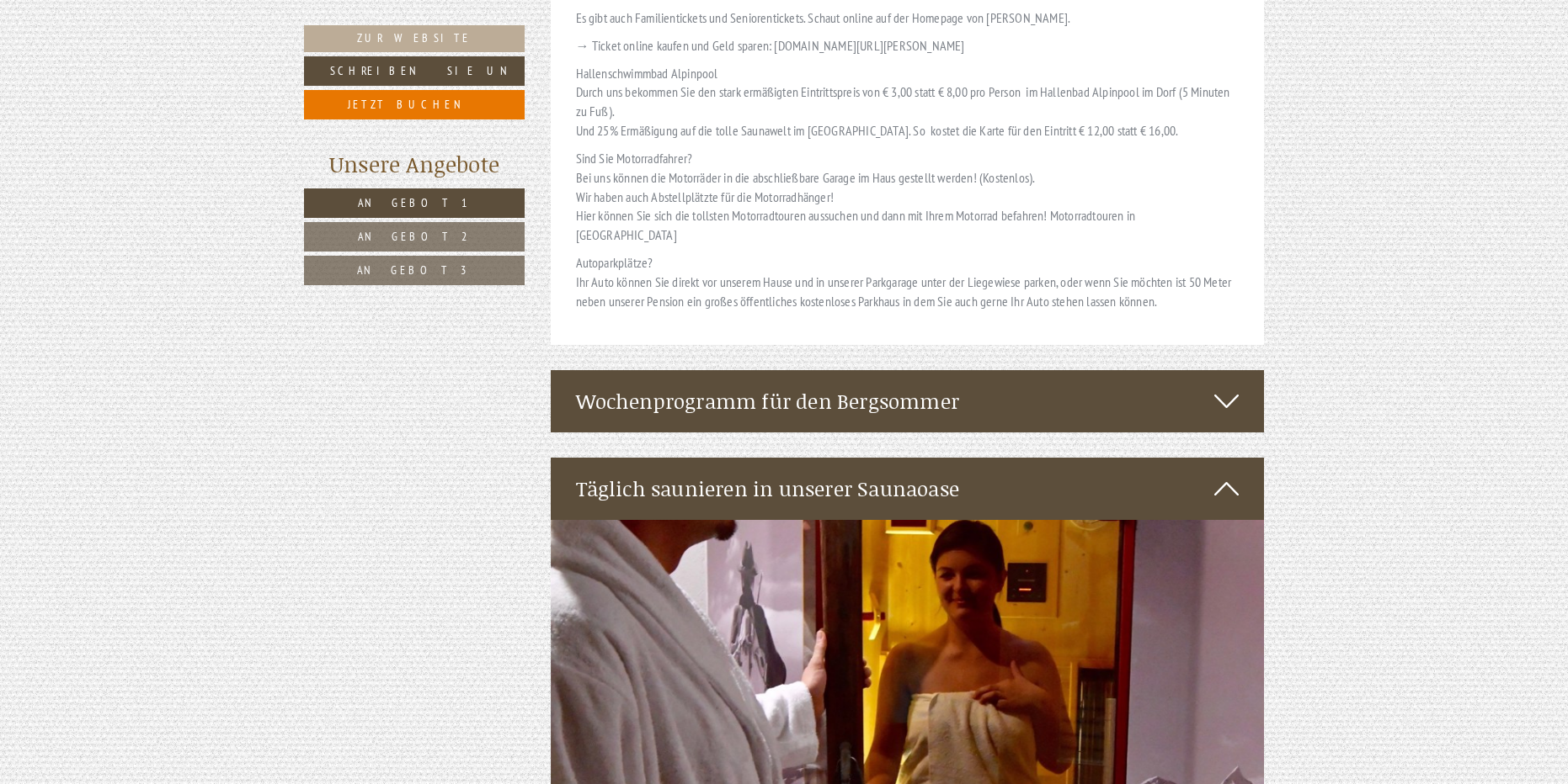
click at [1231, 388] on icon at bounding box center [1226, 402] width 24 height 29
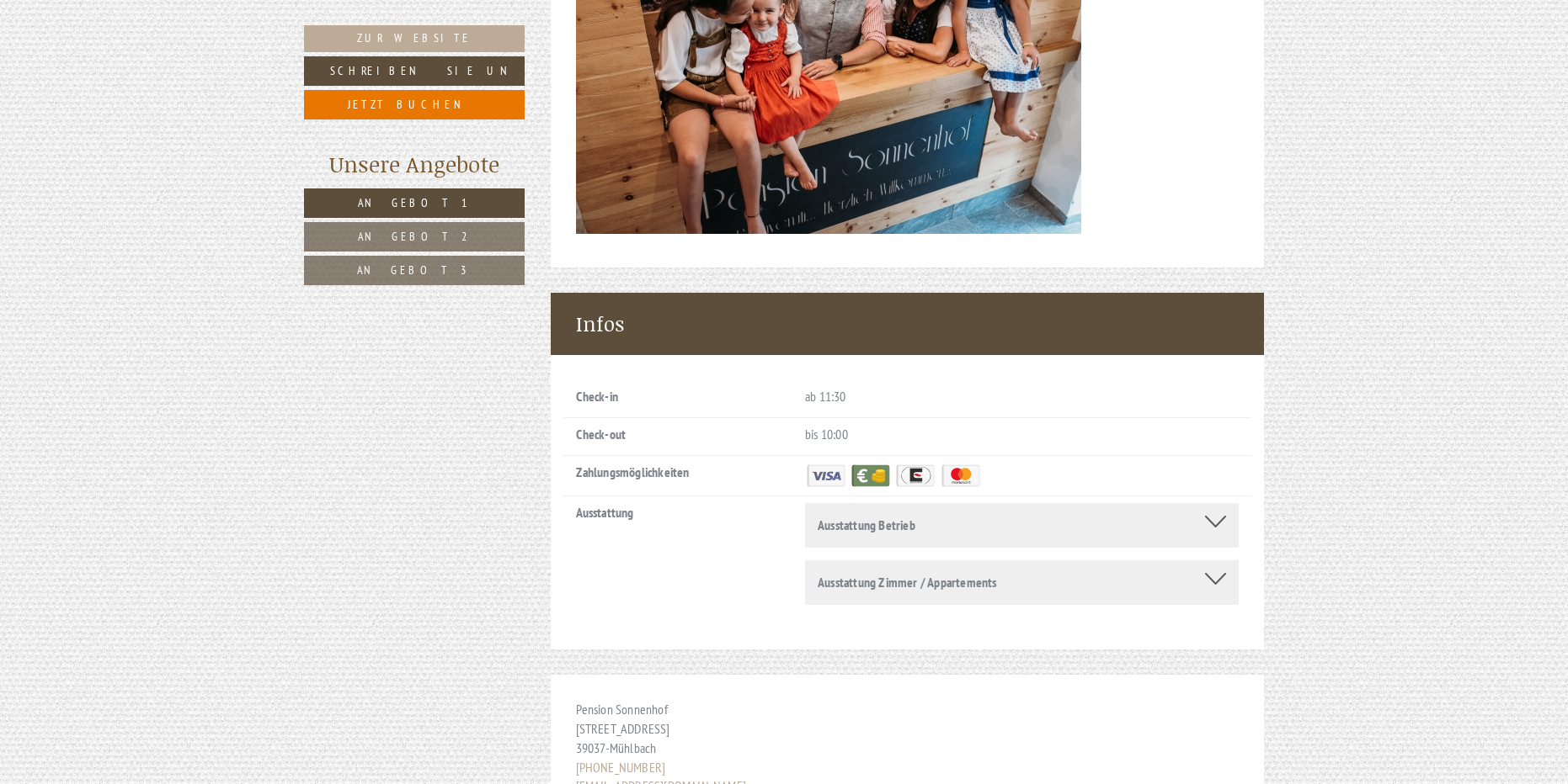
scroll to position [12515, 0]
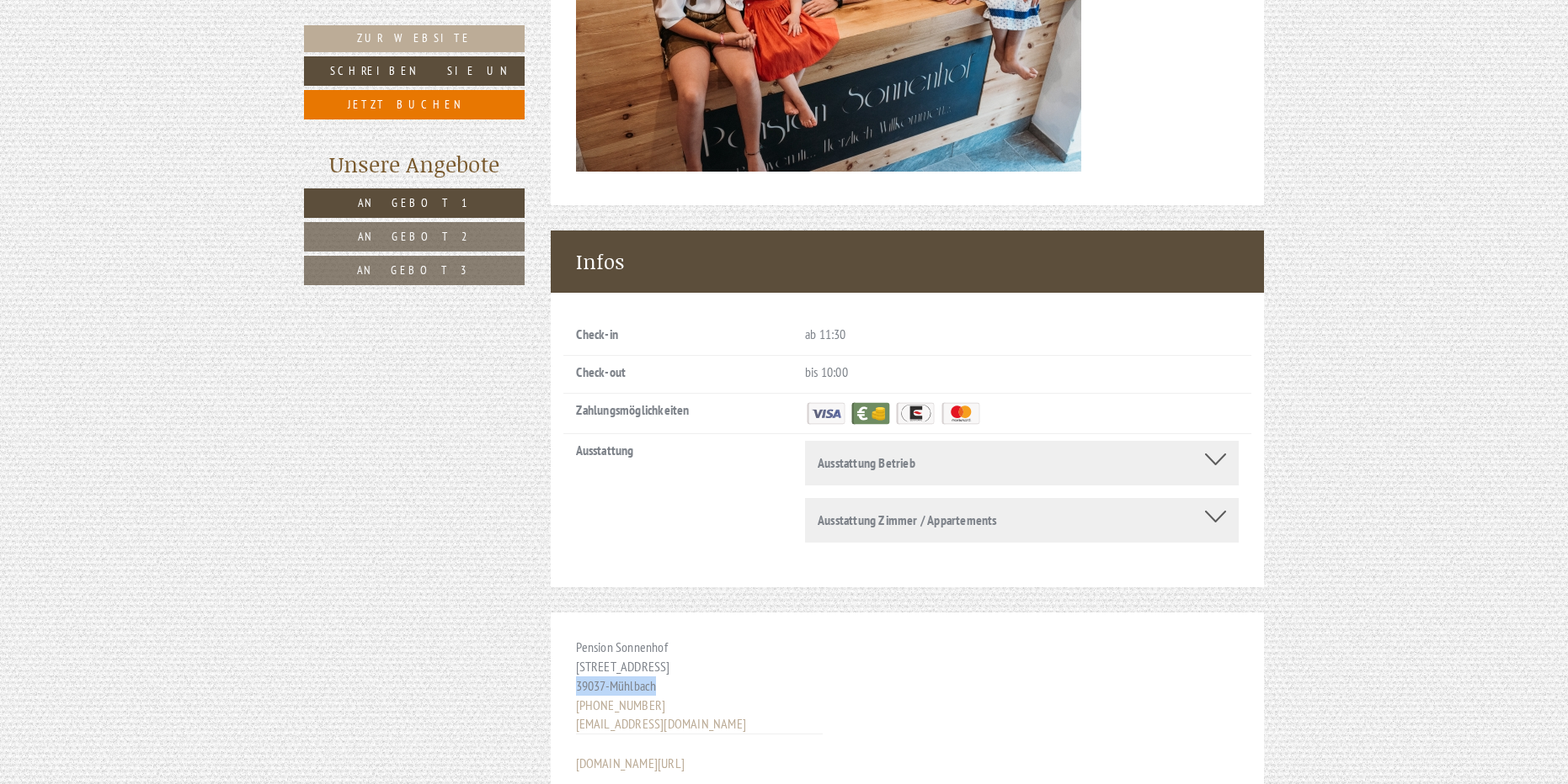
drag, startPoint x: 685, startPoint y: 504, endPoint x: 571, endPoint y: 503, distance: 114.0
click at [571, 612] on div "Pension Sonnenhof [STREET_ADDRESS] [PHONE_NUMBER] [EMAIL_ADDRESS][DOMAIN_NAME] …" at bounding box center [699, 754] width 297 height 284
drag, startPoint x: 571, startPoint y: 503, endPoint x: 583, endPoint y: 503, distance: 12.0
copy div "39037 - [GEOGRAPHIC_DATA]"
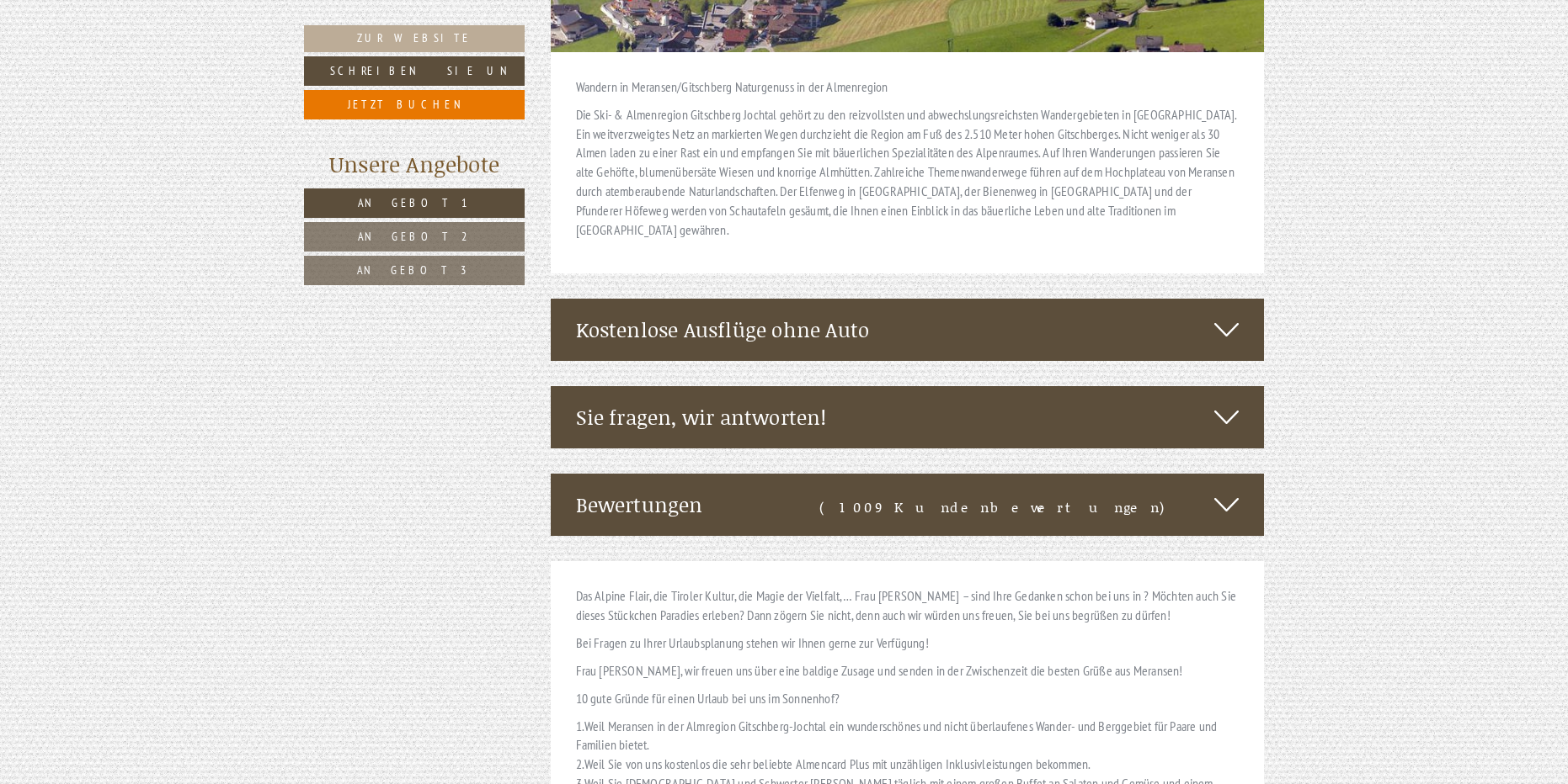
scroll to position [10832, 0]
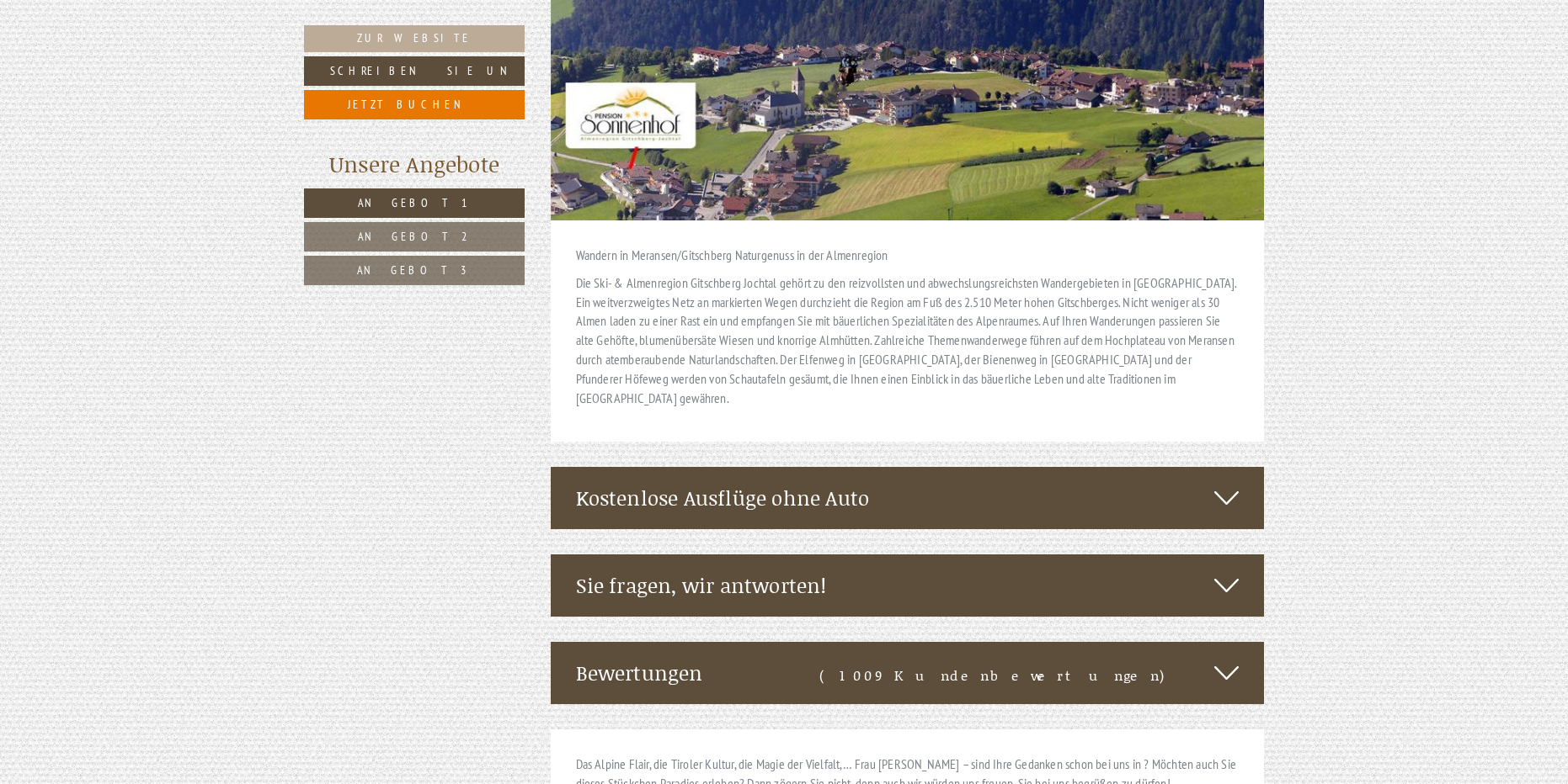
click at [946, 467] on div "Kostenlose Ausflüge ohne Auto" at bounding box center [908, 497] width 714 height 62
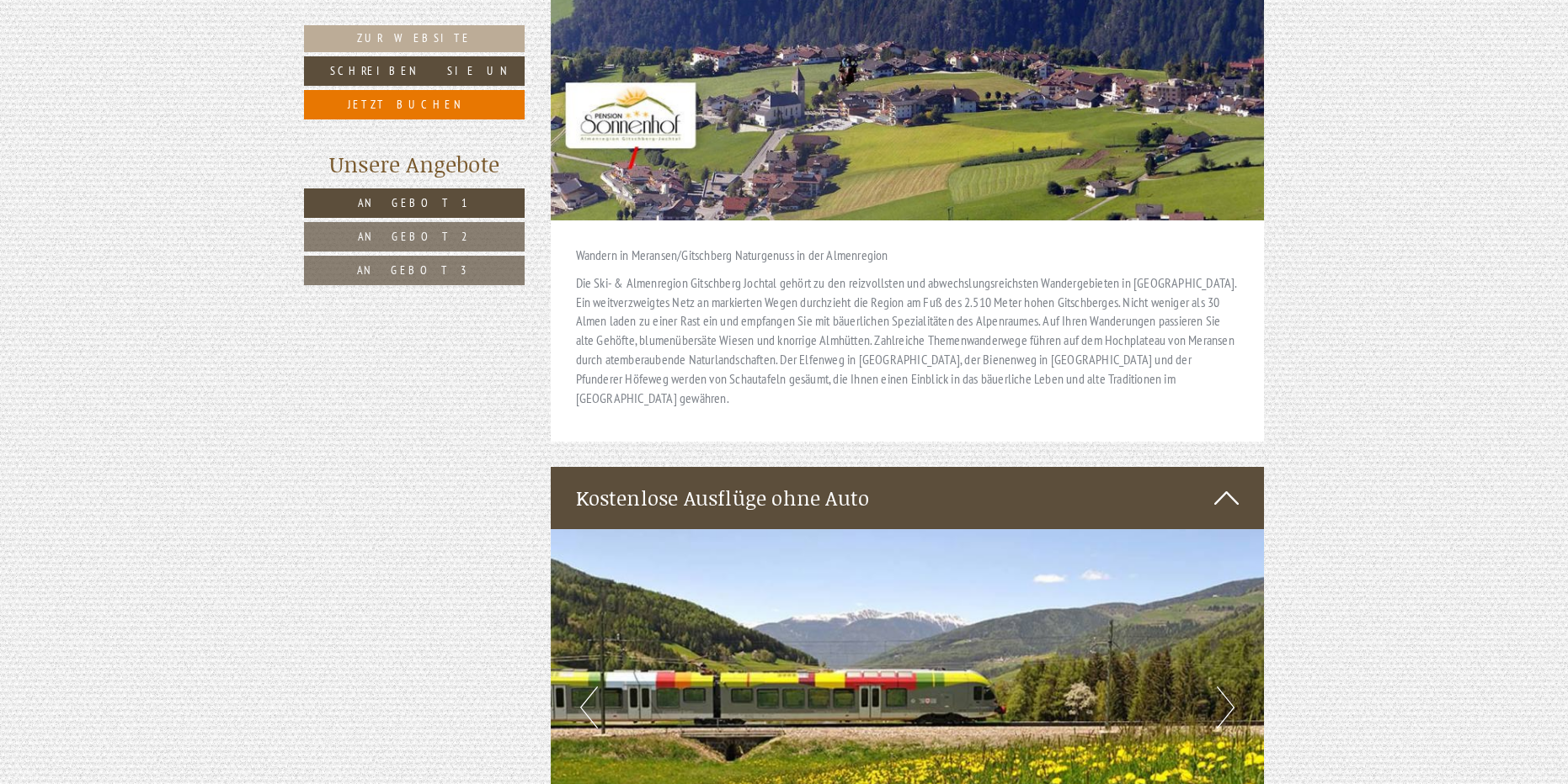
scroll to position [11169, 0]
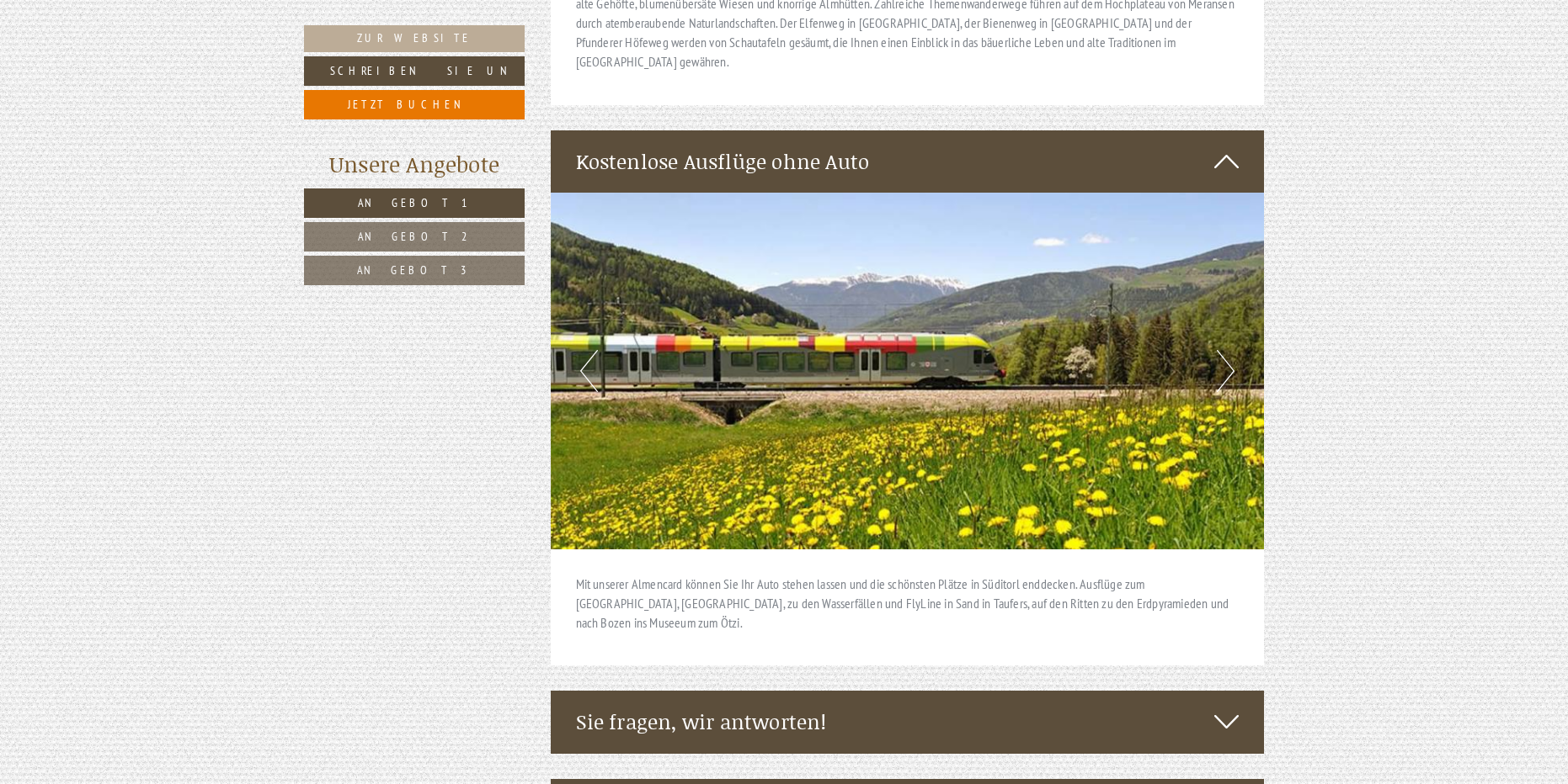
click at [933, 690] on div "Sie fragen, wir antworten!" at bounding box center [908, 721] width 714 height 62
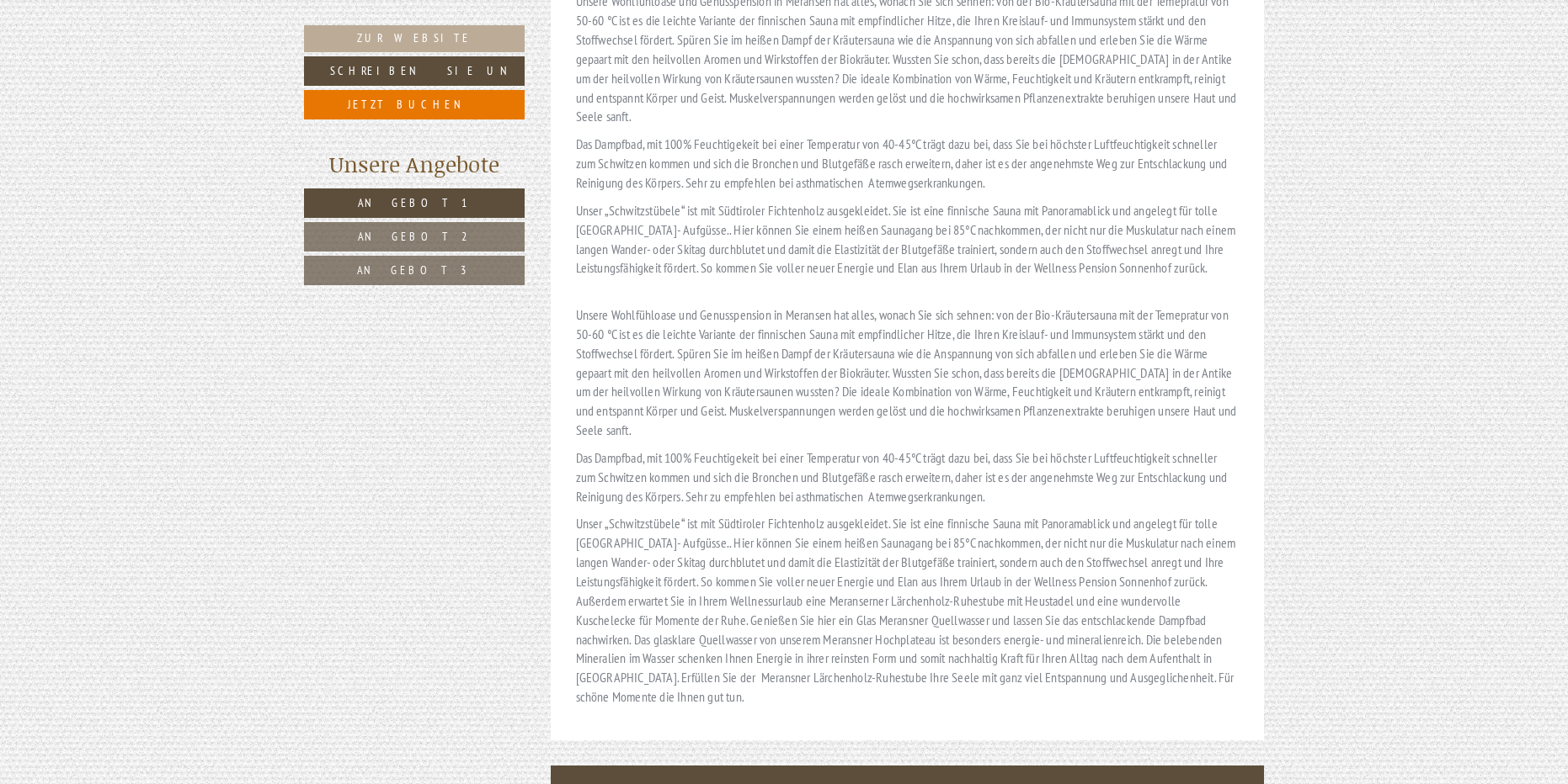
scroll to position [8553, 0]
